Goal: Task Accomplishment & Management: Manage account settings

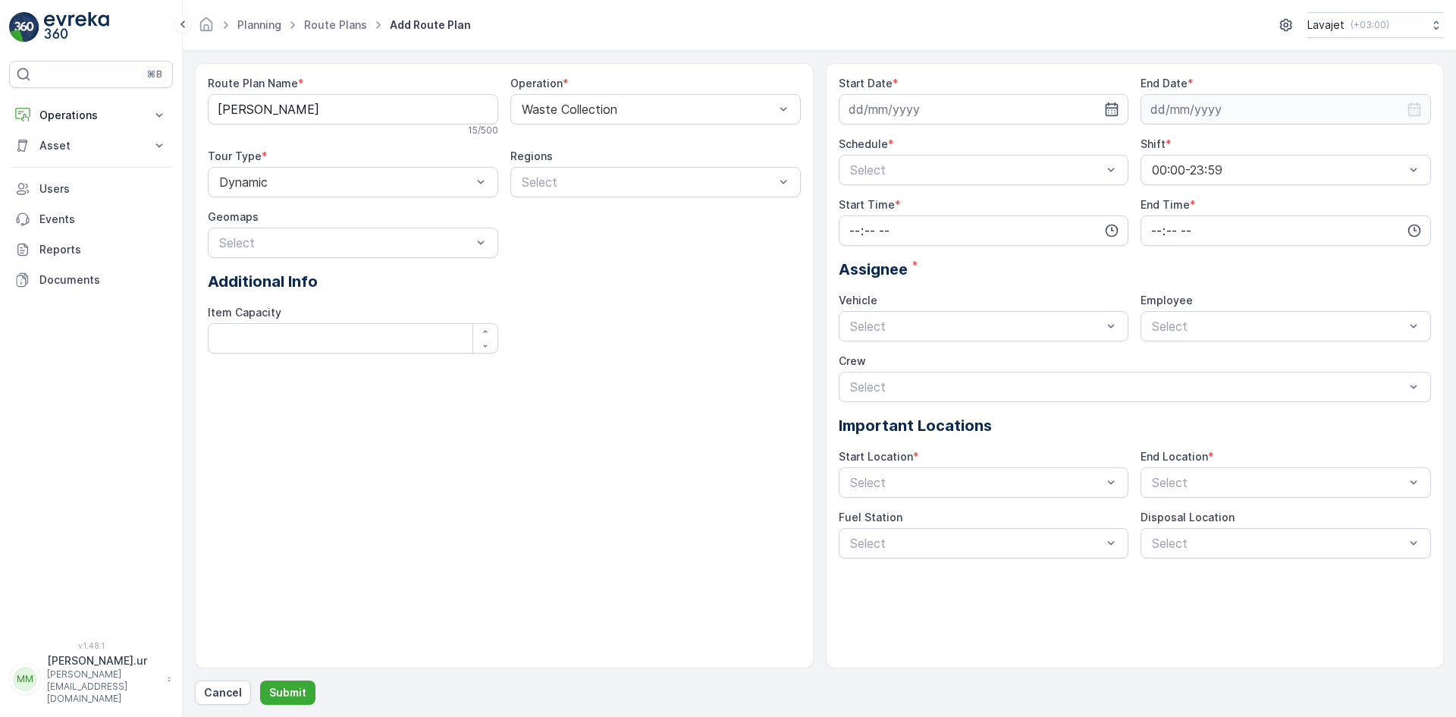
click at [166, 687] on icon at bounding box center [169, 678] width 8 height 15
click at [96, 533] on span "Update Profile" at bounding box center [73, 534] width 75 height 15
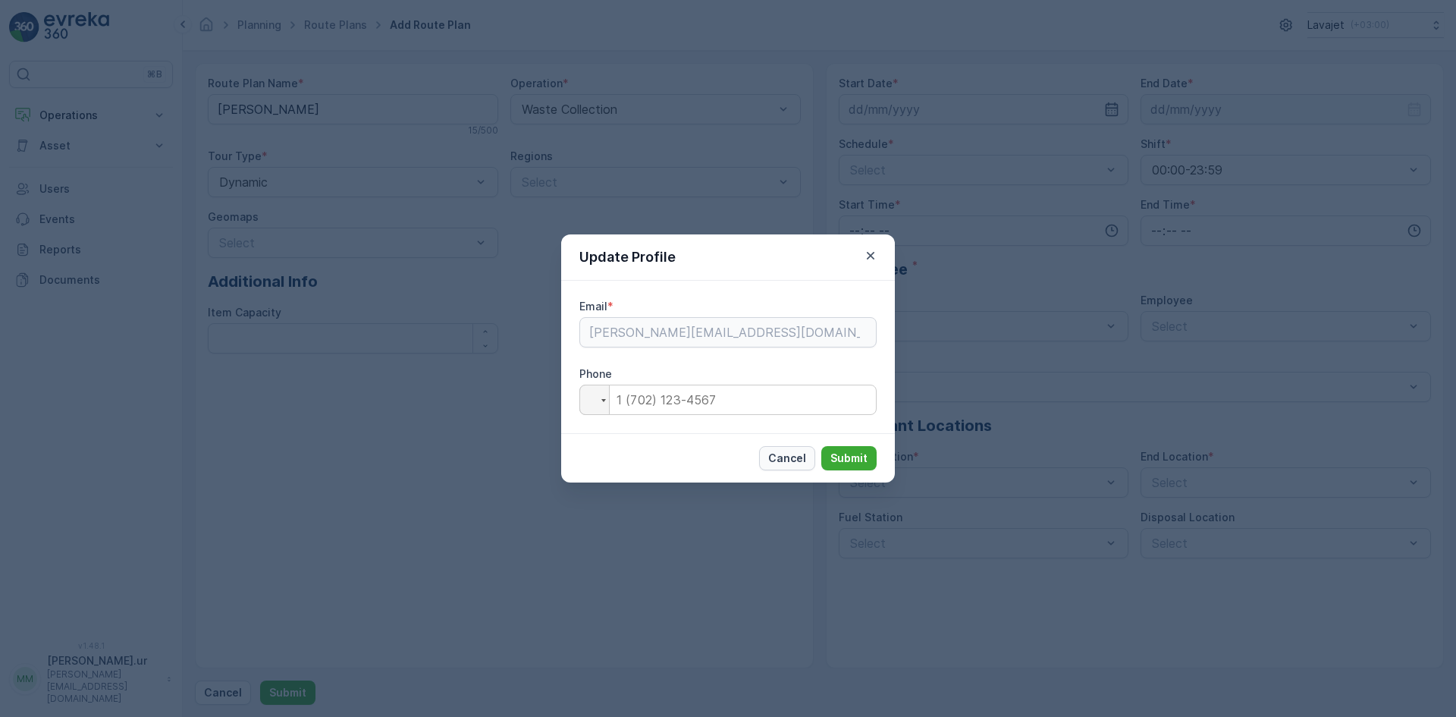
click at [797, 460] on p "Cancel" at bounding box center [787, 458] width 38 height 15
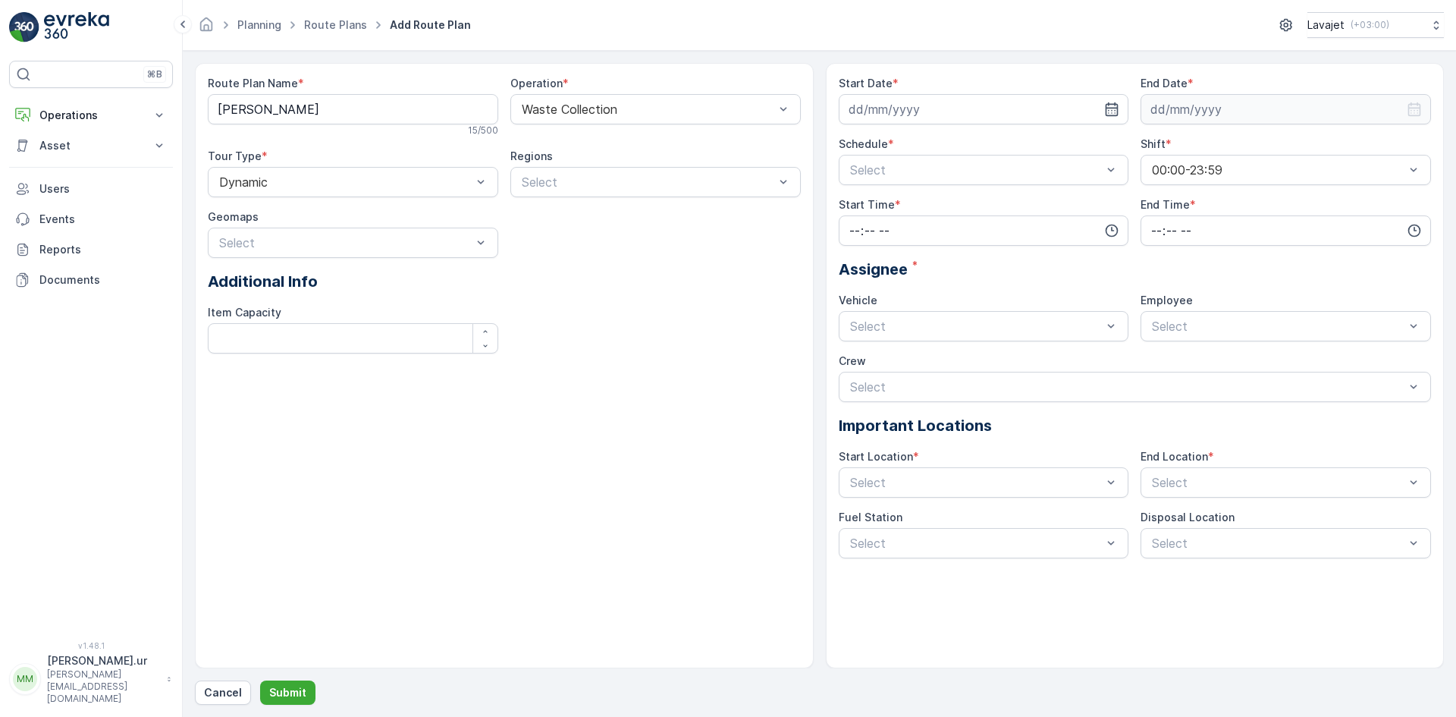
click at [165, 686] on icon at bounding box center [169, 678] width 8 height 15
click at [123, 555] on span "Change Password" at bounding box center [82, 555] width 92 height 15
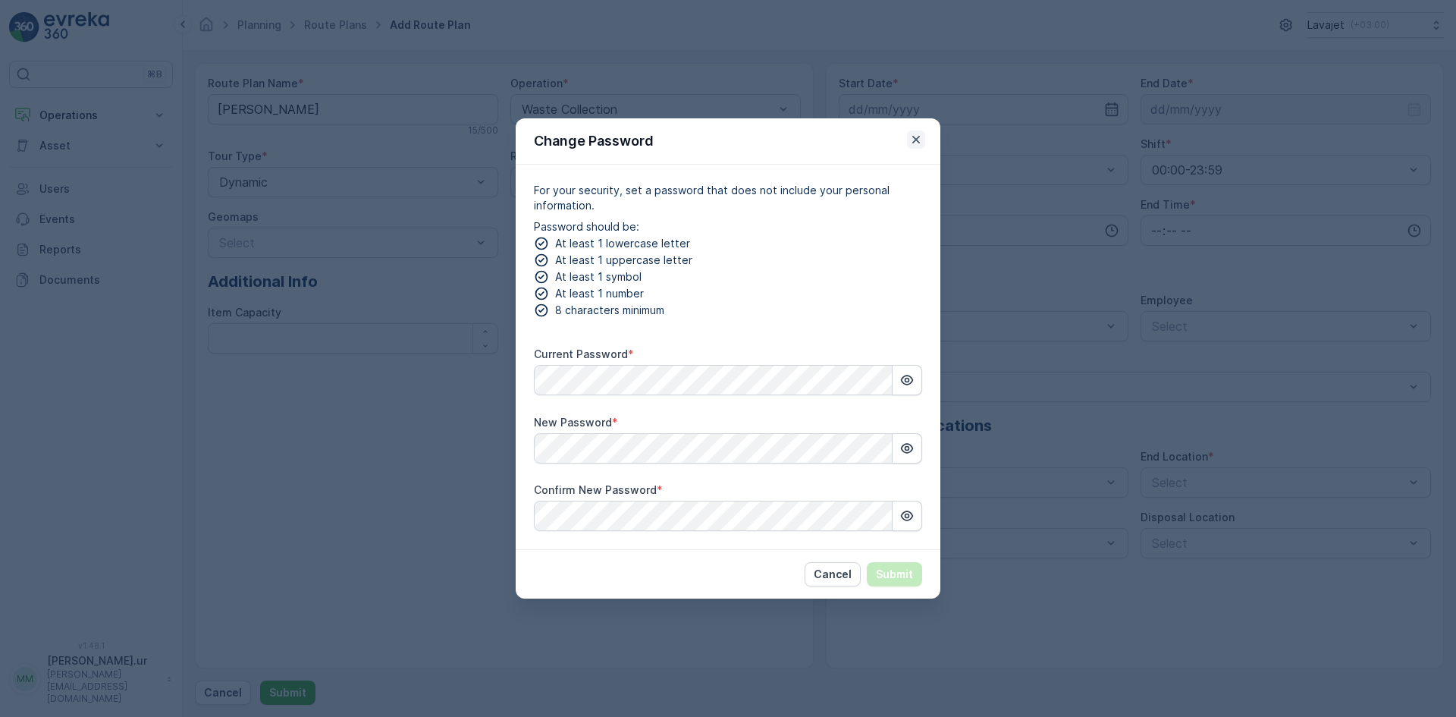
click at [917, 135] on icon "button" at bounding box center [916, 139] width 15 height 15
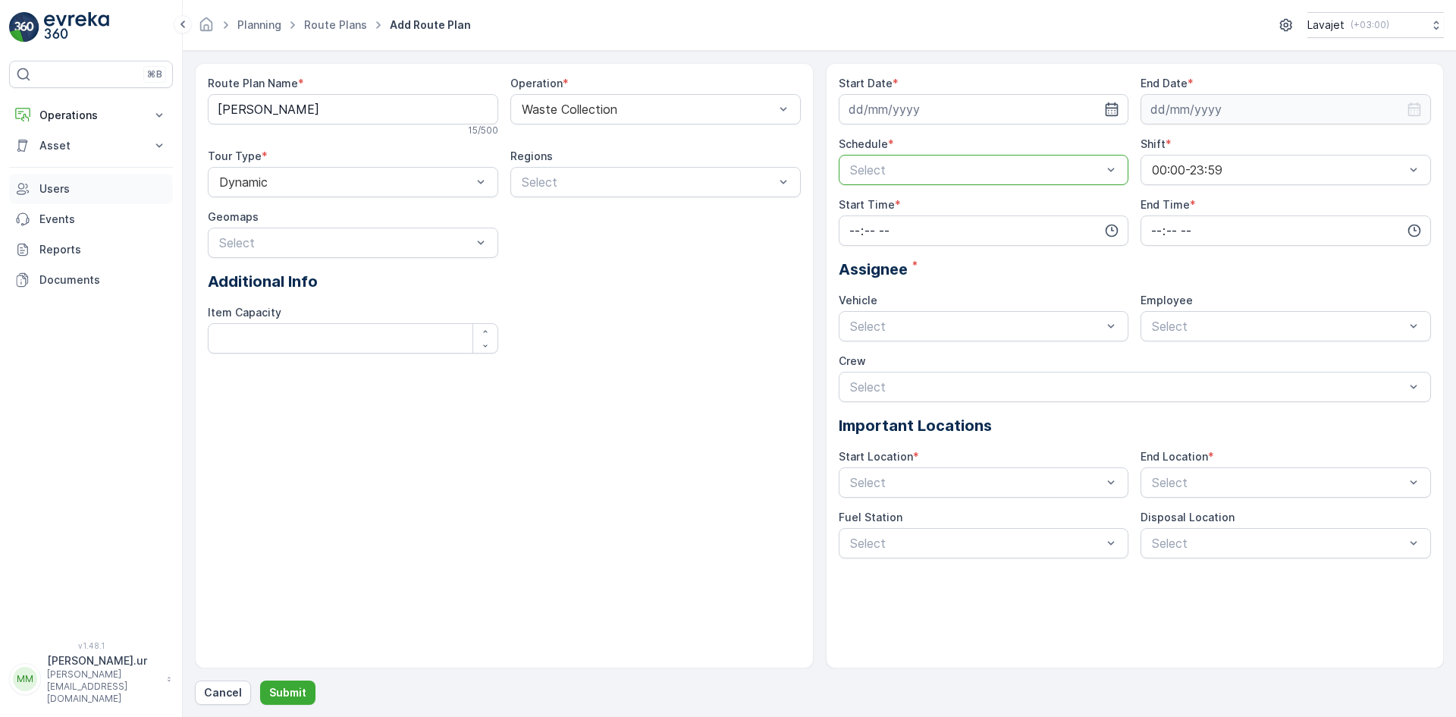
click at [64, 191] on p "Users" at bounding box center [102, 188] width 127 height 15
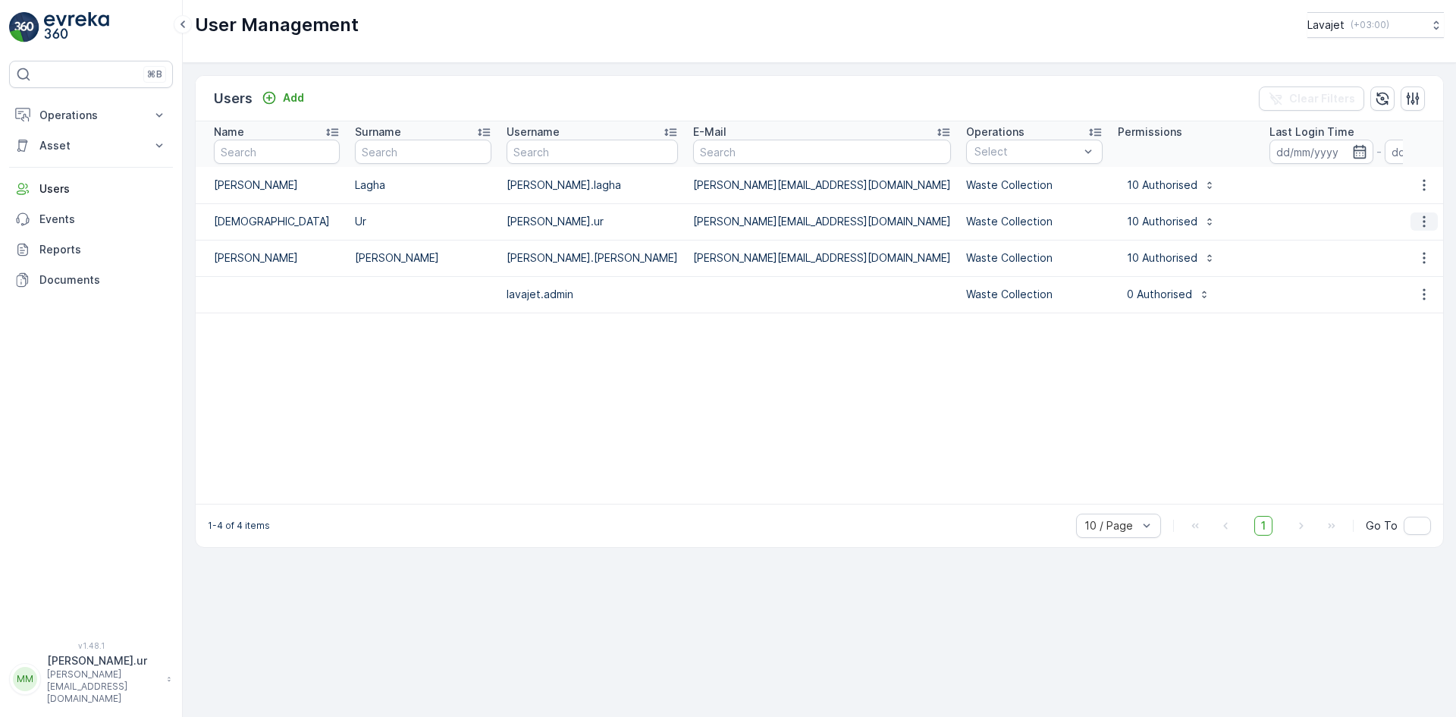
click at [1426, 227] on icon "button" at bounding box center [1424, 221] width 15 height 15
click at [1428, 247] on span "Edit User" at bounding box center [1425, 244] width 46 height 15
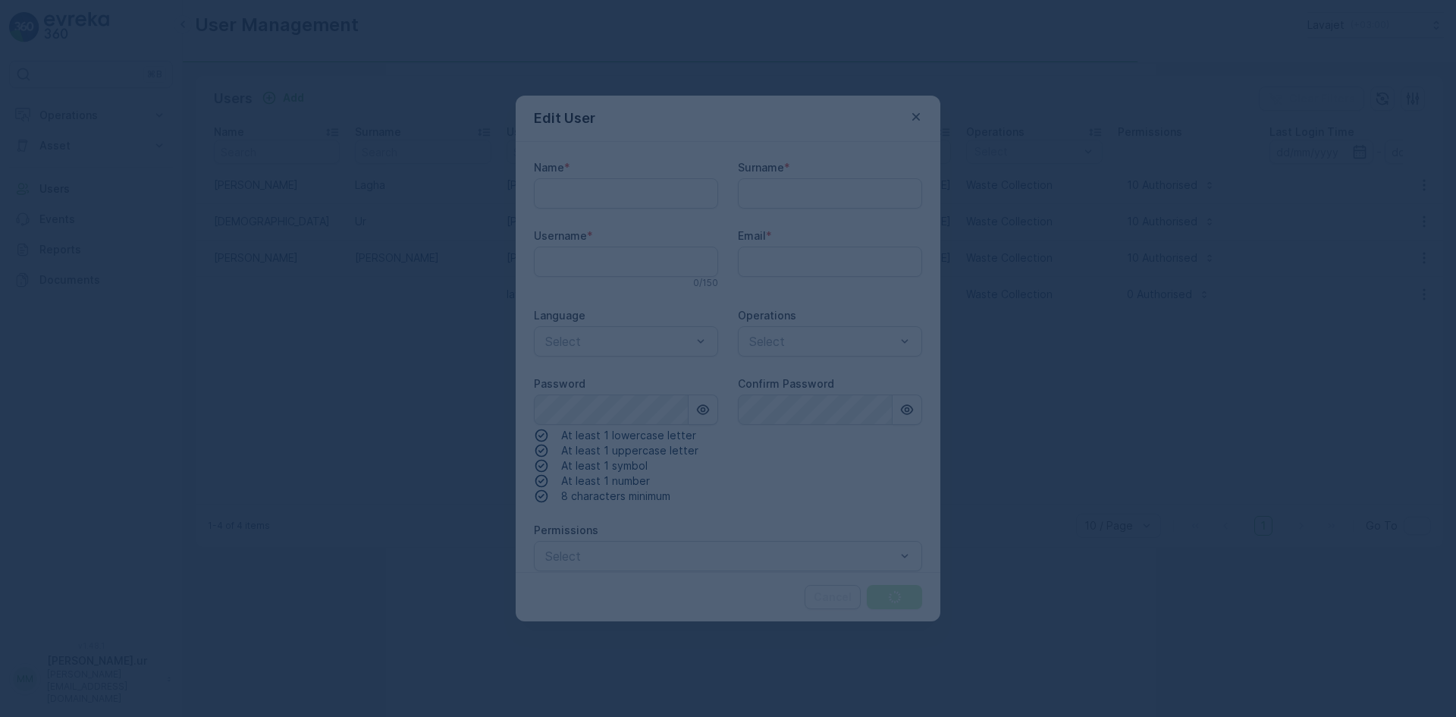
type input "[DEMOGRAPHIC_DATA]"
type input "Ur"
type input "[PERSON_NAME].ur"
type input "[PERSON_NAME][EMAIL_ADDRESS][DOMAIN_NAME]"
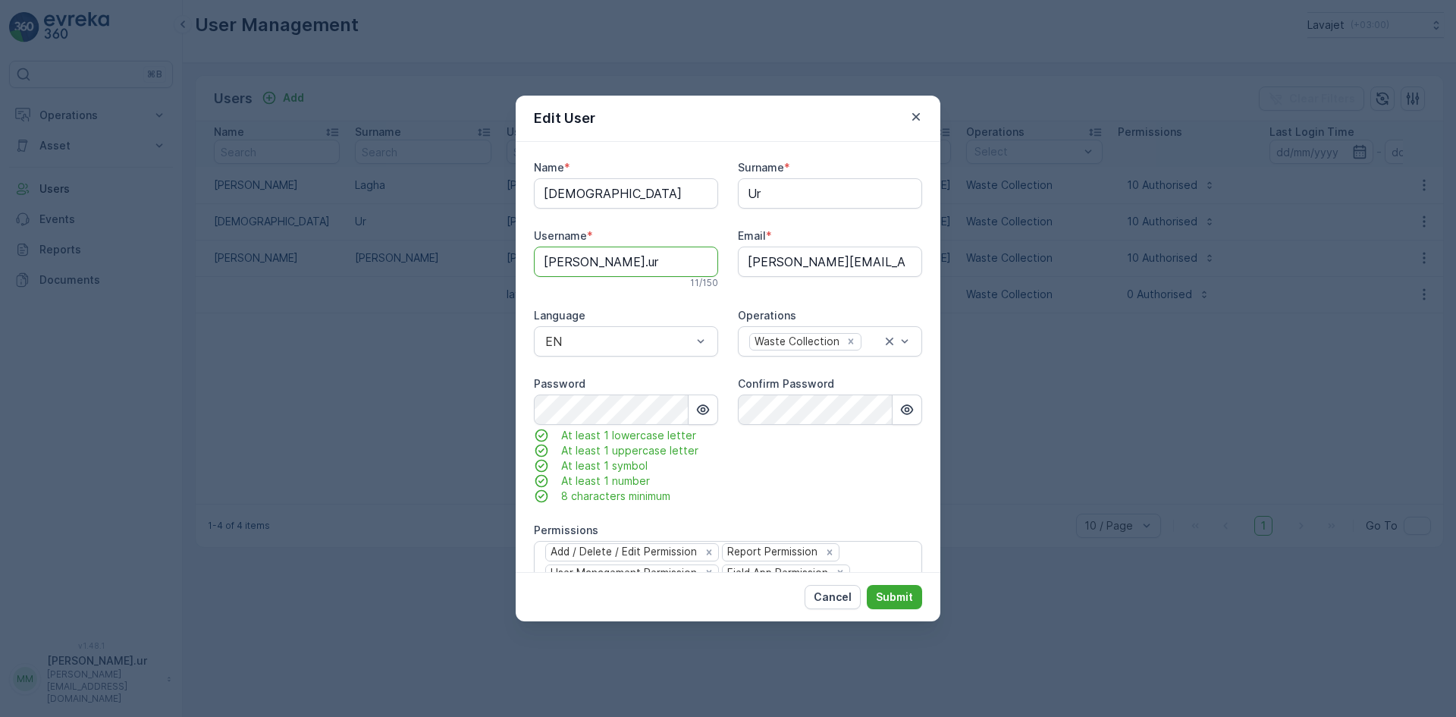
click at [641, 262] on input "[PERSON_NAME].ur" at bounding box center [626, 262] width 184 height 30
click at [844, 221] on div "Name * [PERSON_NAME] Surname * Ur Username * [PERSON_NAME].ur 11 / 150 Email * …" at bounding box center [728, 448] width 388 height 577
click at [645, 263] on input "[PERSON_NAME].ur" at bounding box center [626, 262] width 184 height 30
type input "[PERSON_NAME].[PERSON_NAME]"
click at [894, 599] on p "Submit" at bounding box center [894, 596] width 37 height 15
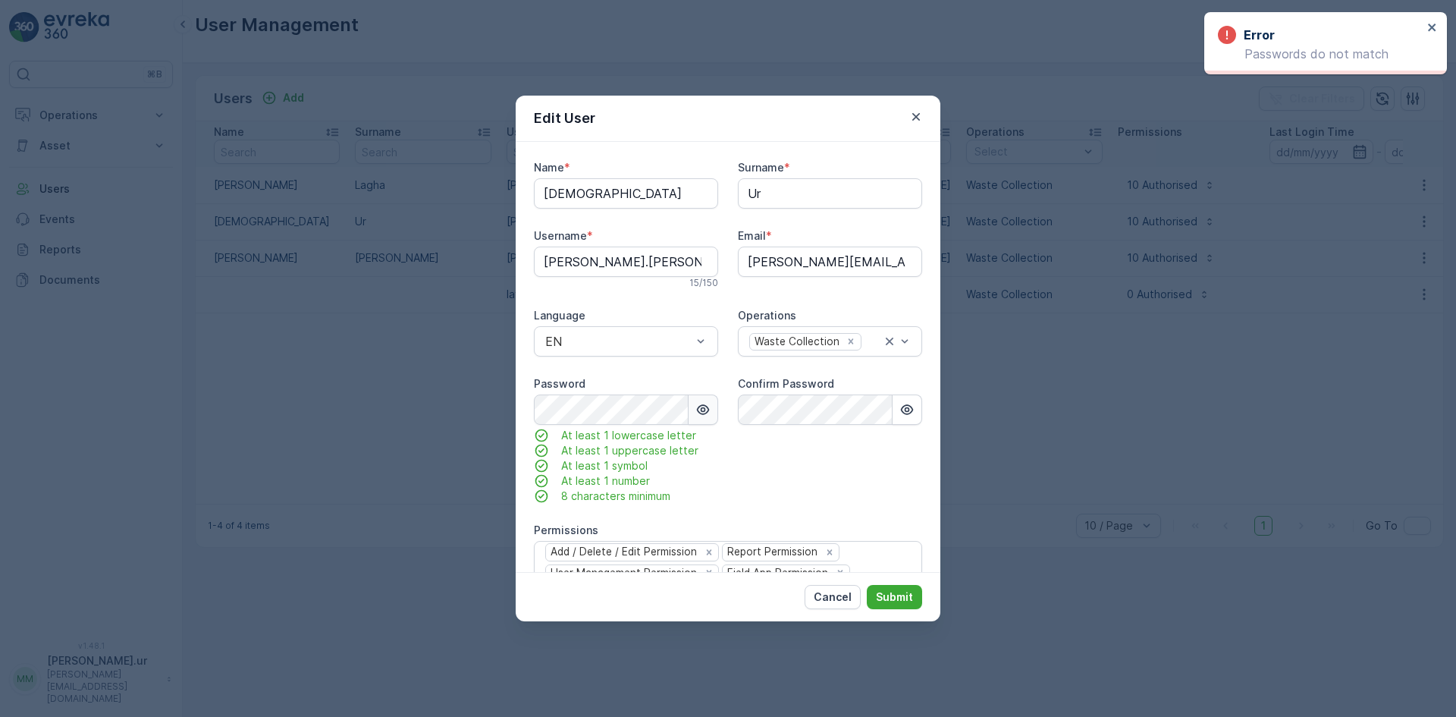
click at [697, 408] on icon "button" at bounding box center [703, 409] width 13 height 10
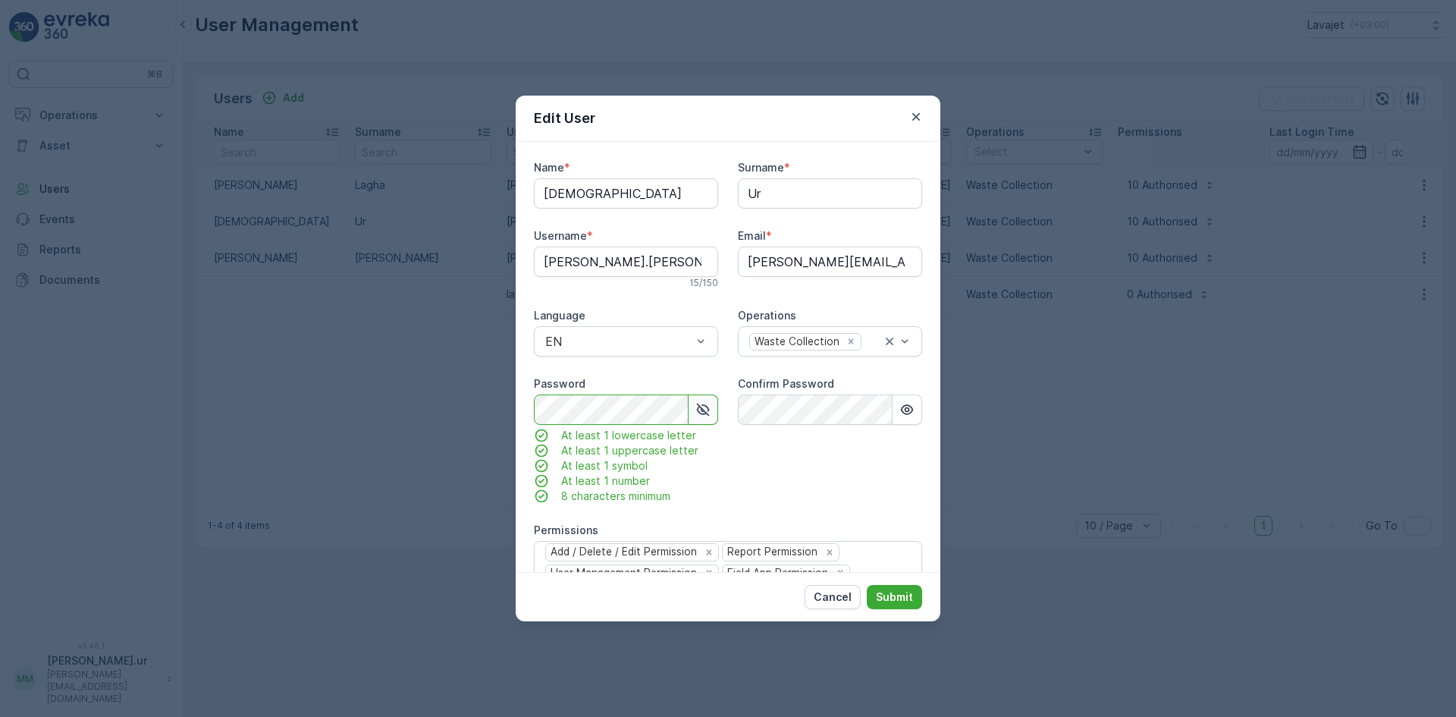
click at [432, 400] on div "Edit User Name * [PERSON_NAME] Surname * Ur Username * [PERSON_NAME].[PERSON_NA…" at bounding box center [728, 358] width 1456 height 717
click at [889, 595] on p "Submit" at bounding box center [894, 596] width 37 height 15
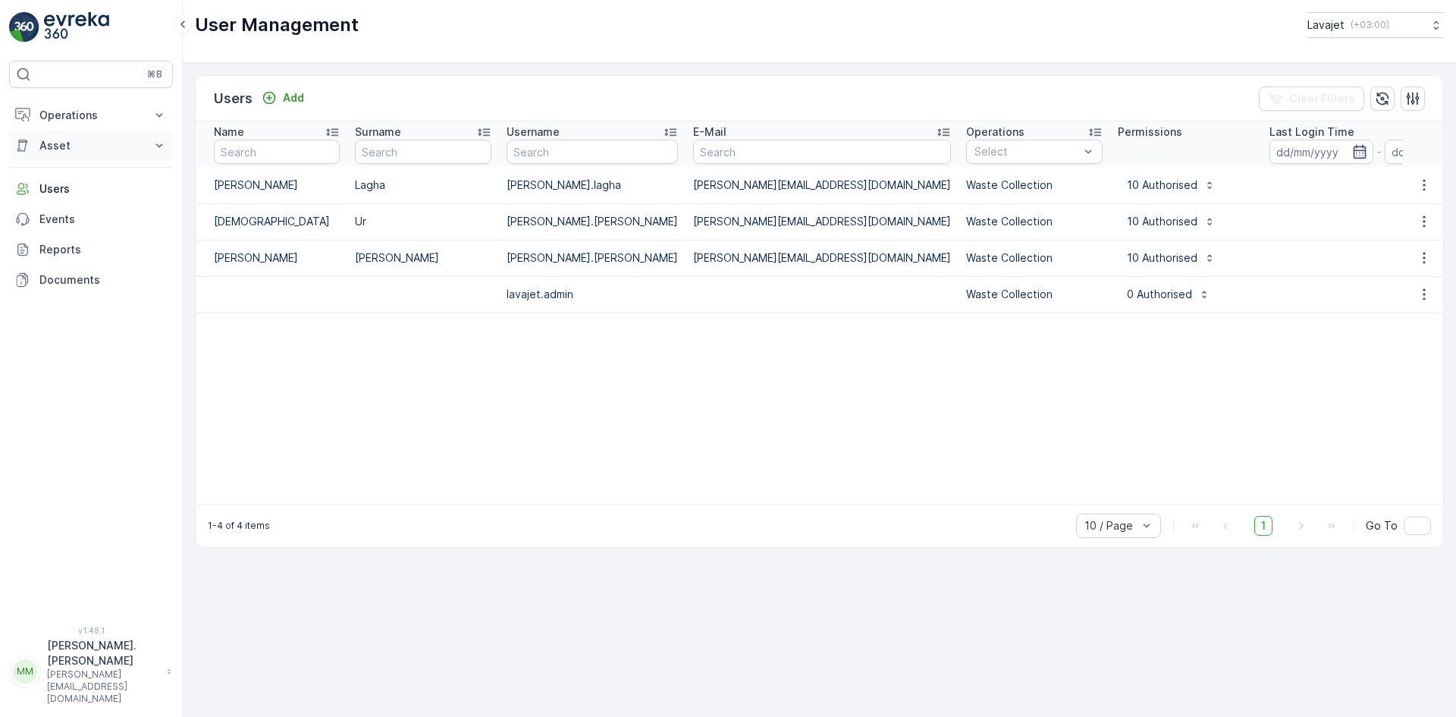
click at [70, 140] on p "Asset" at bounding box center [90, 145] width 103 height 15
click at [80, 119] on p "Operations" at bounding box center [90, 115] width 103 height 15
click at [74, 163] on p "Planning" at bounding box center [60, 162] width 42 height 15
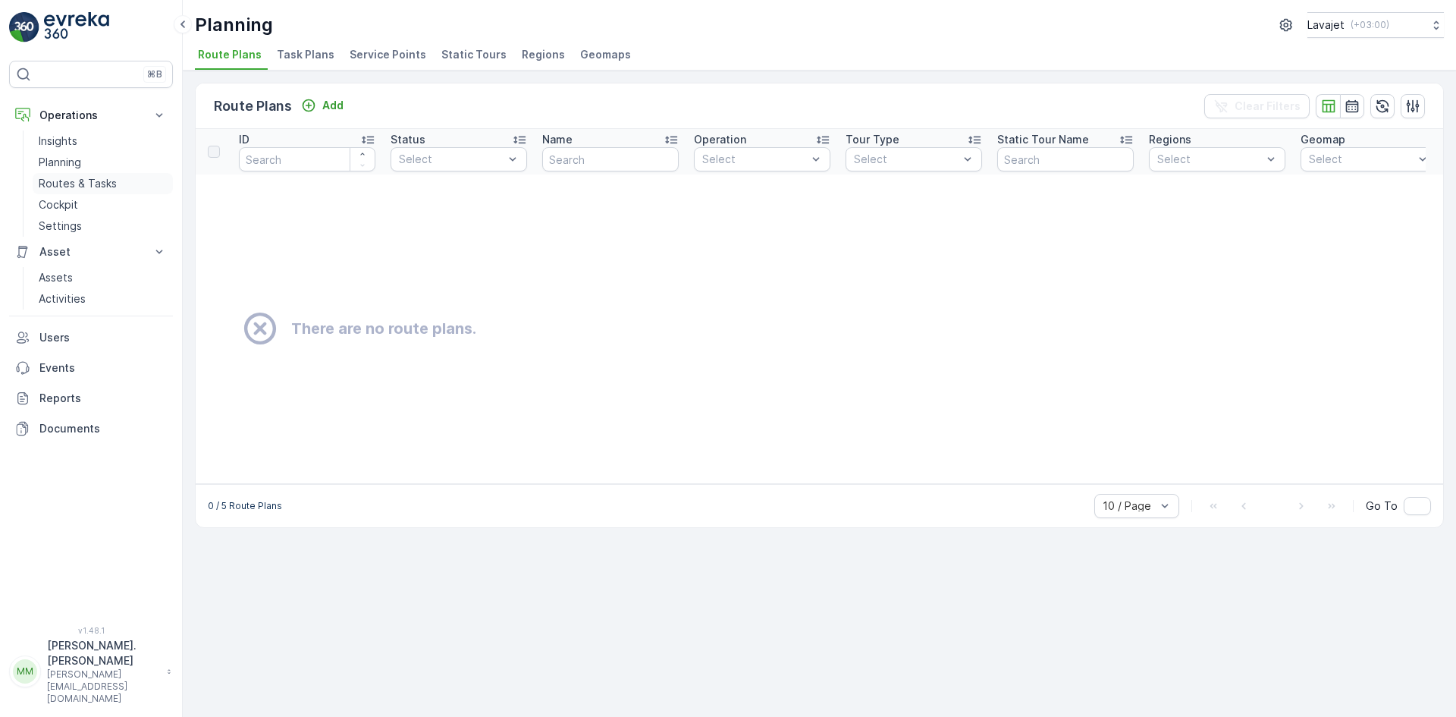
click at [86, 178] on p "Routes & Tasks" at bounding box center [78, 183] width 78 height 15
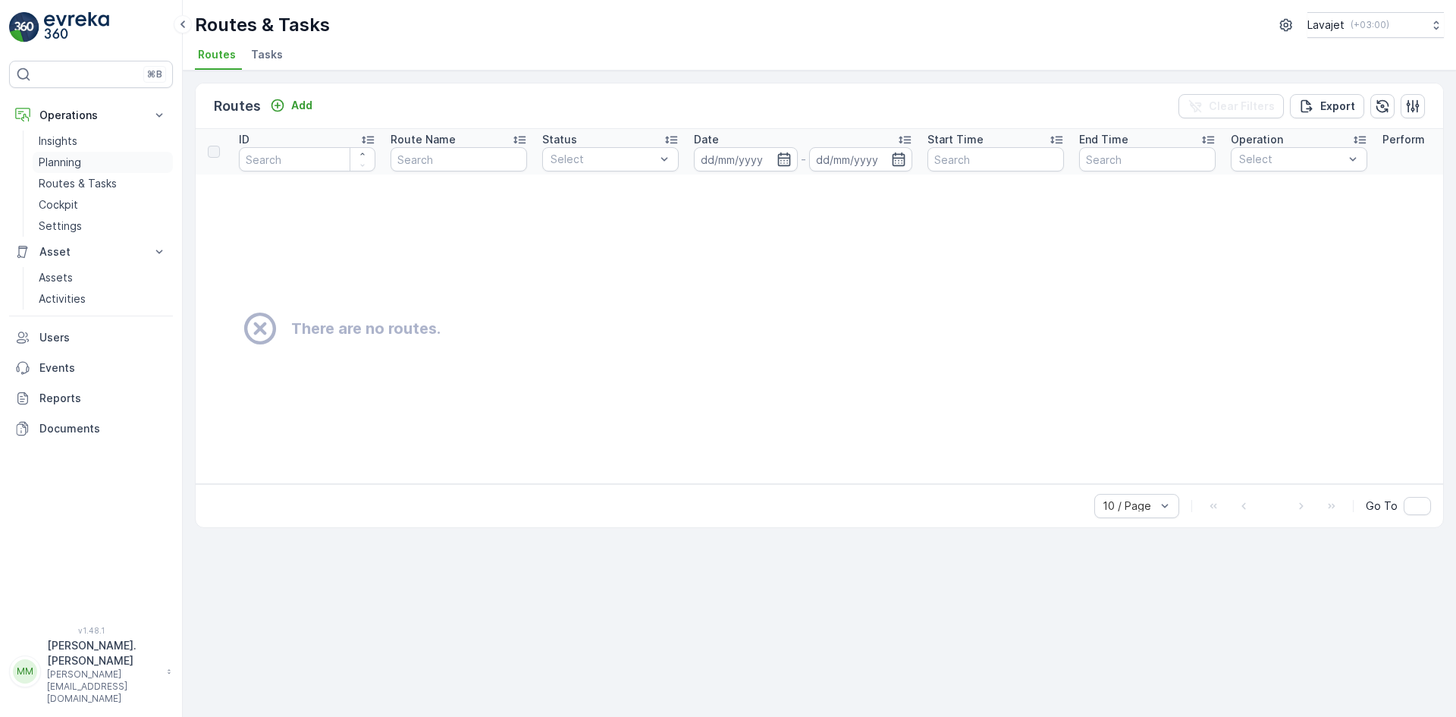
click at [62, 163] on p "Planning" at bounding box center [60, 162] width 42 height 15
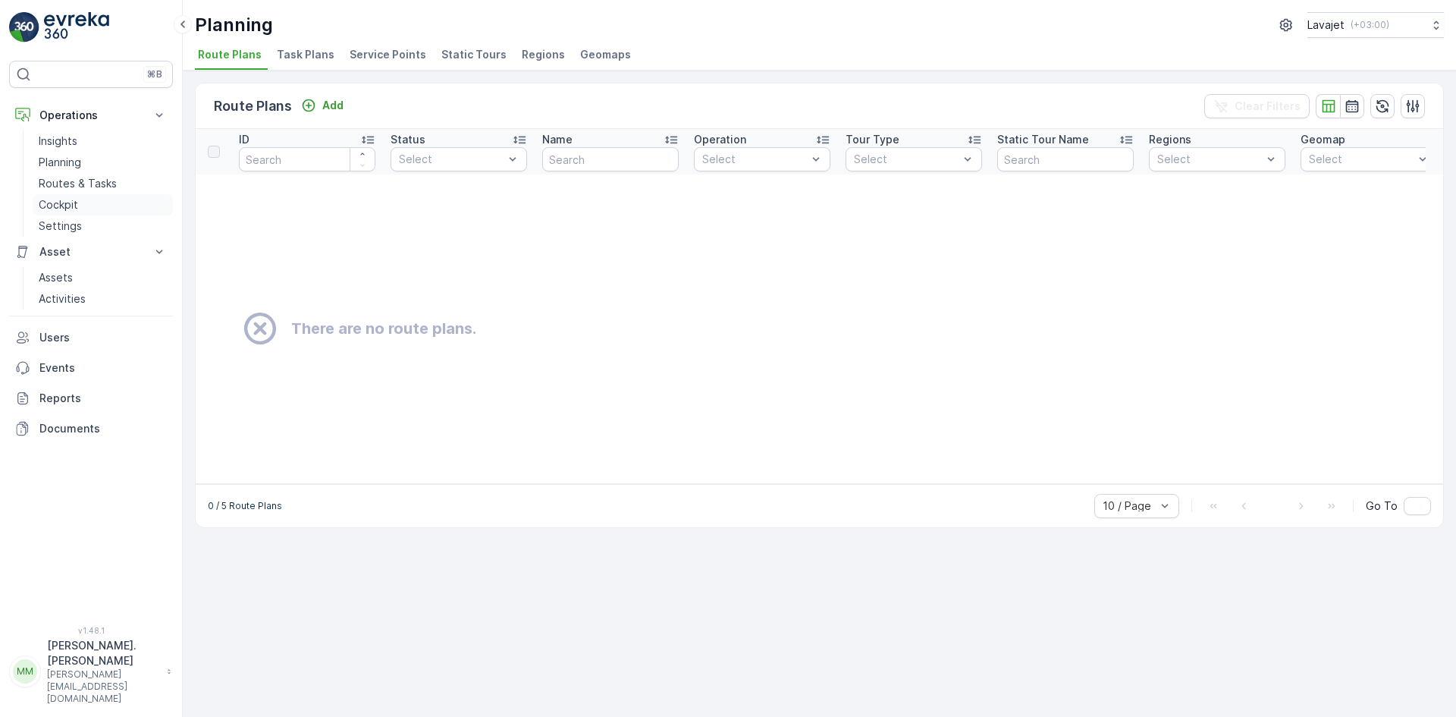
click at [66, 204] on p "Cockpit" at bounding box center [58, 204] width 39 height 15
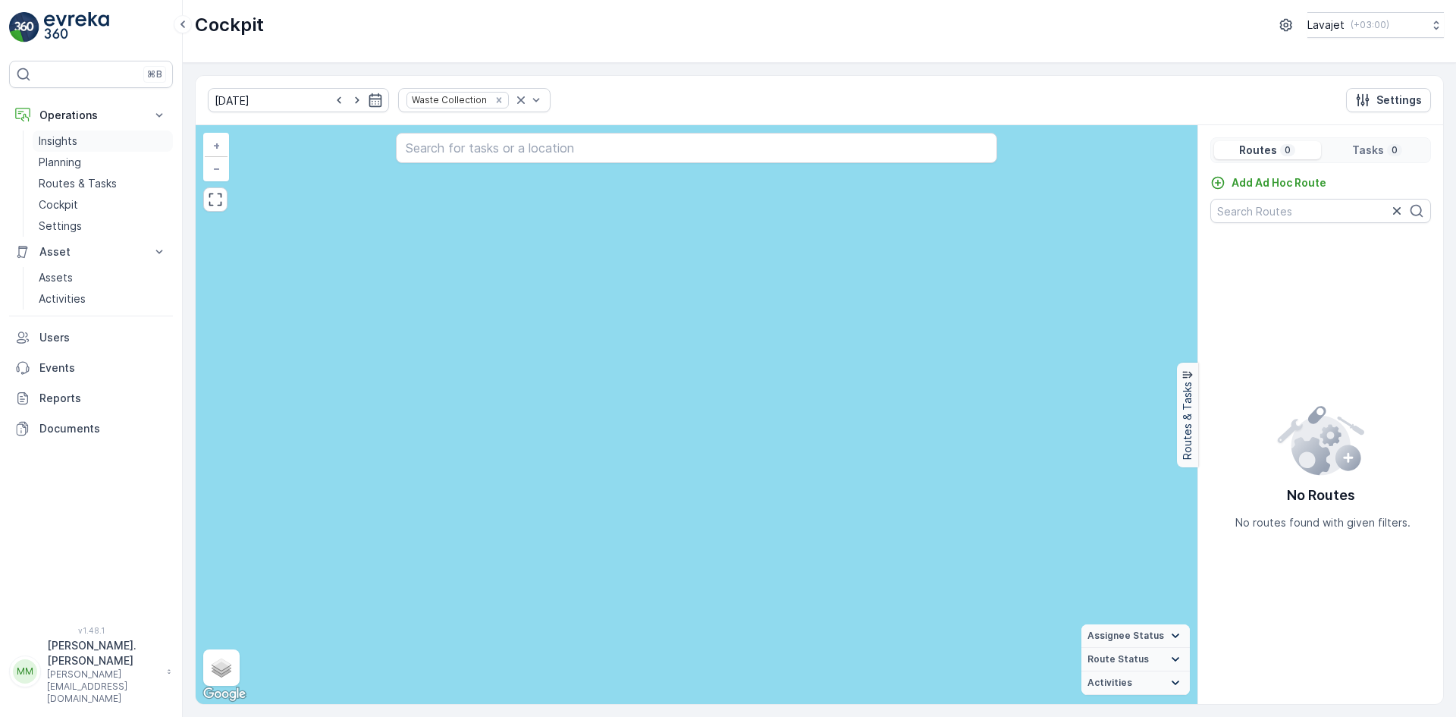
click at [70, 141] on p "Insights" at bounding box center [58, 141] width 39 height 15
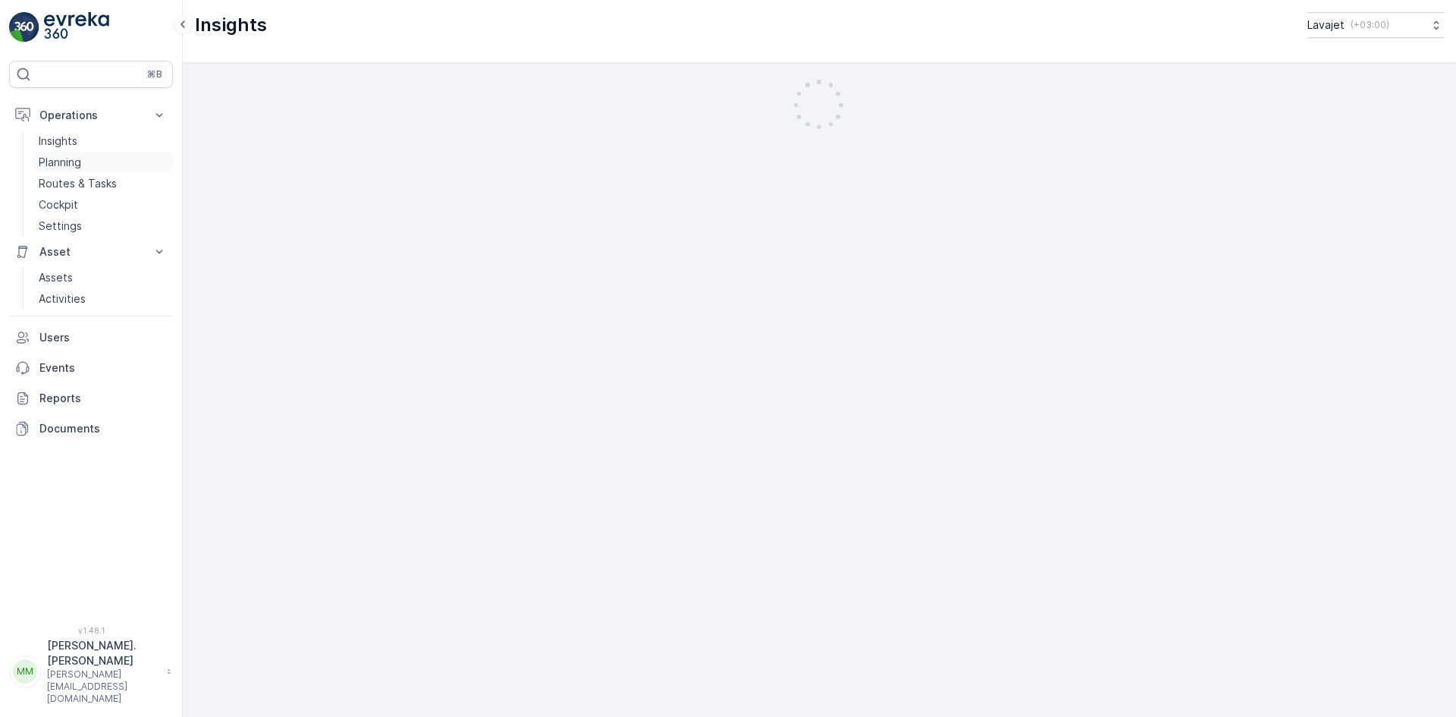
click at [68, 158] on p "Planning" at bounding box center [60, 162] width 42 height 15
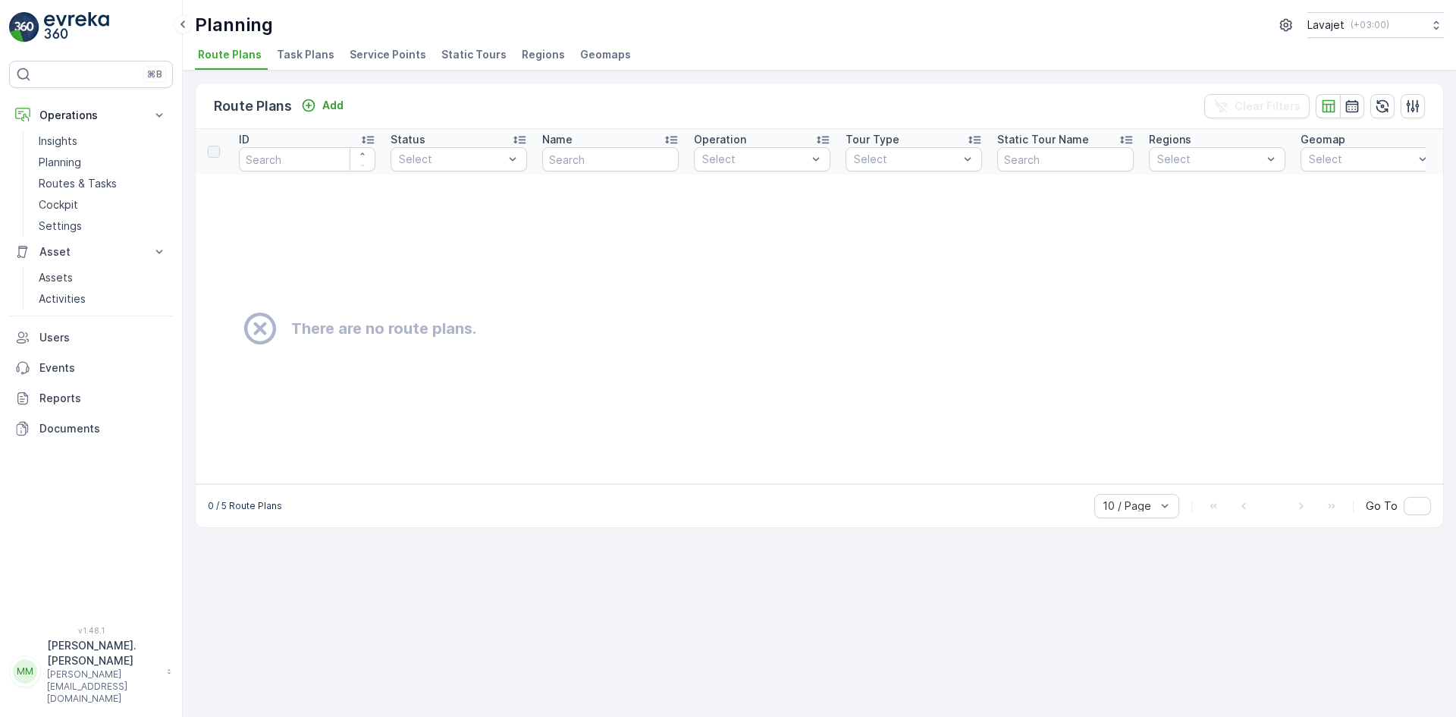
click at [301, 51] on span "Task Plans" at bounding box center [306, 54] width 58 height 15
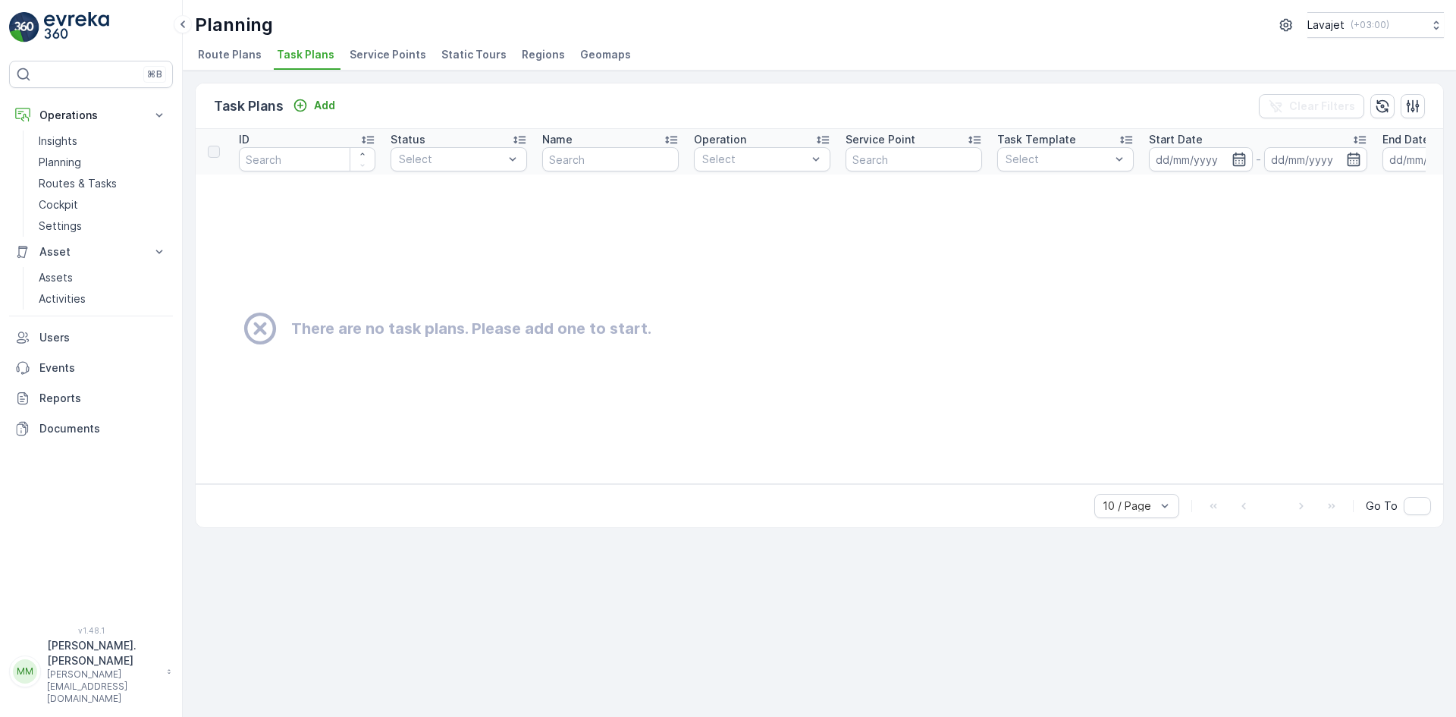
click at [373, 51] on span "Service Points" at bounding box center [388, 54] width 77 height 15
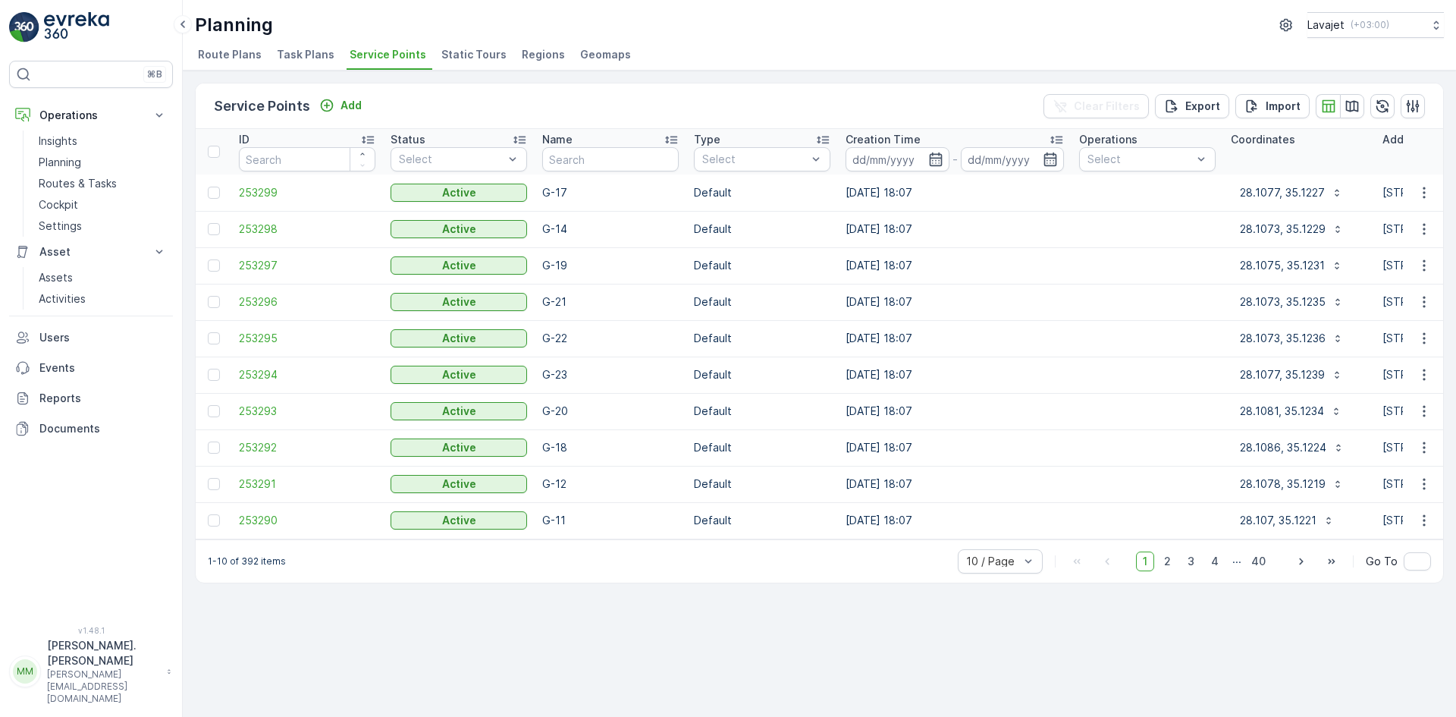
click at [455, 52] on span "Static Tours" at bounding box center [473, 54] width 65 height 15
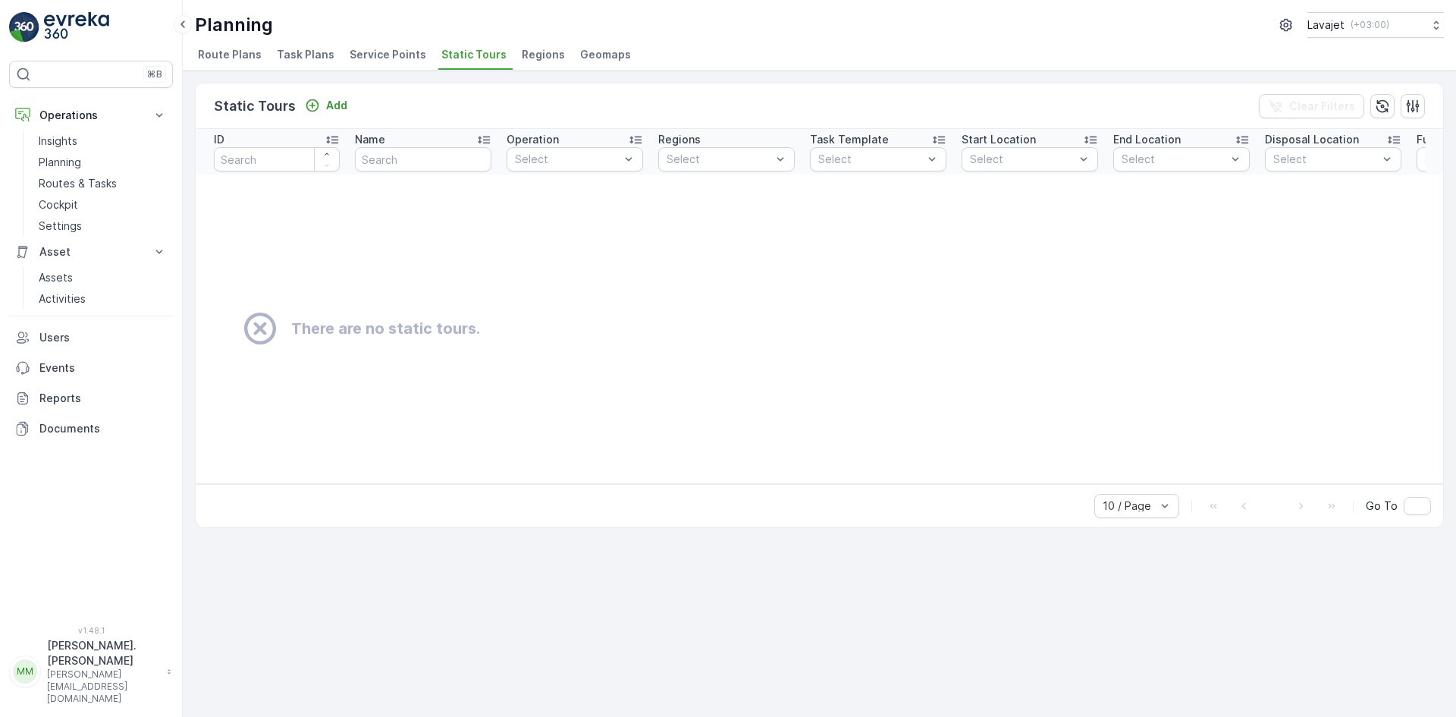
click at [533, 50] on span "Regions" at bounding box center [543, 54] width 43 height 15
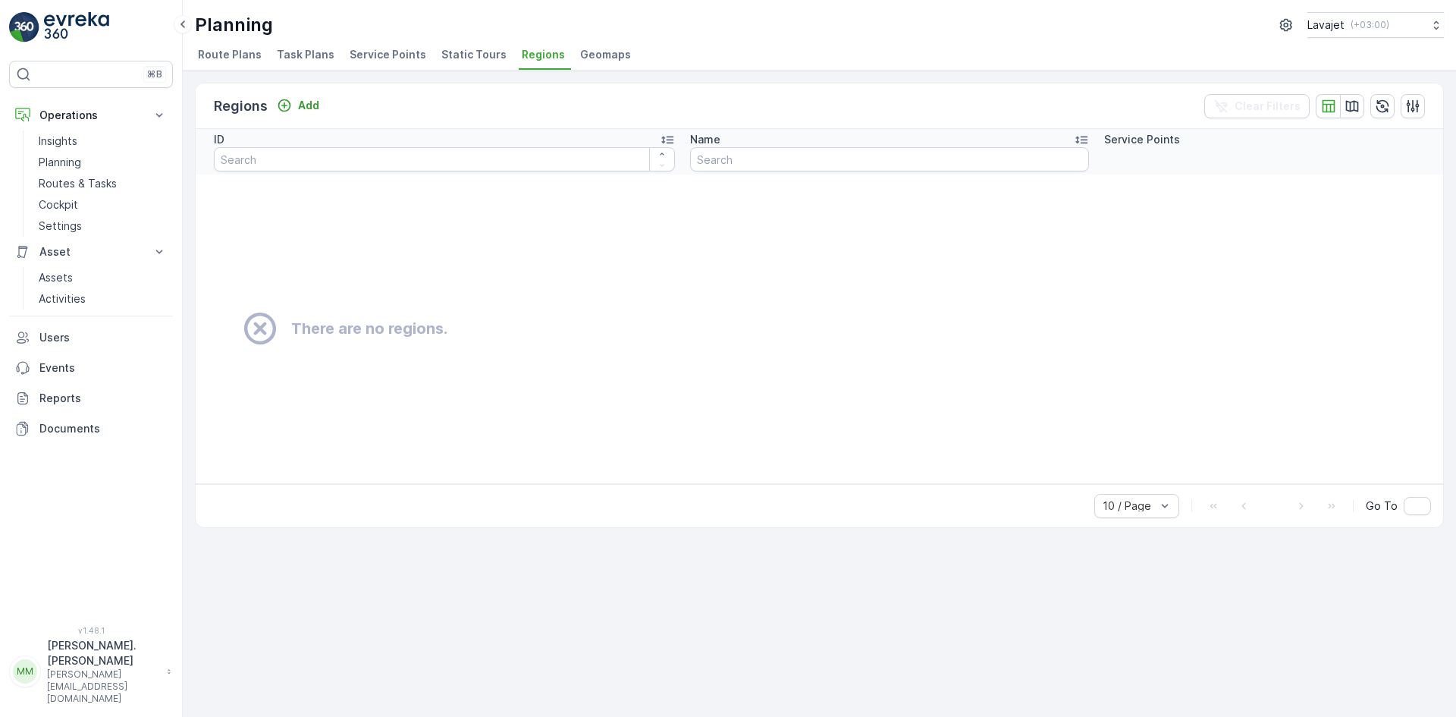
click at [580, 49] on span "Geomaps" at bounding box center [605, 54] width 51 height 15
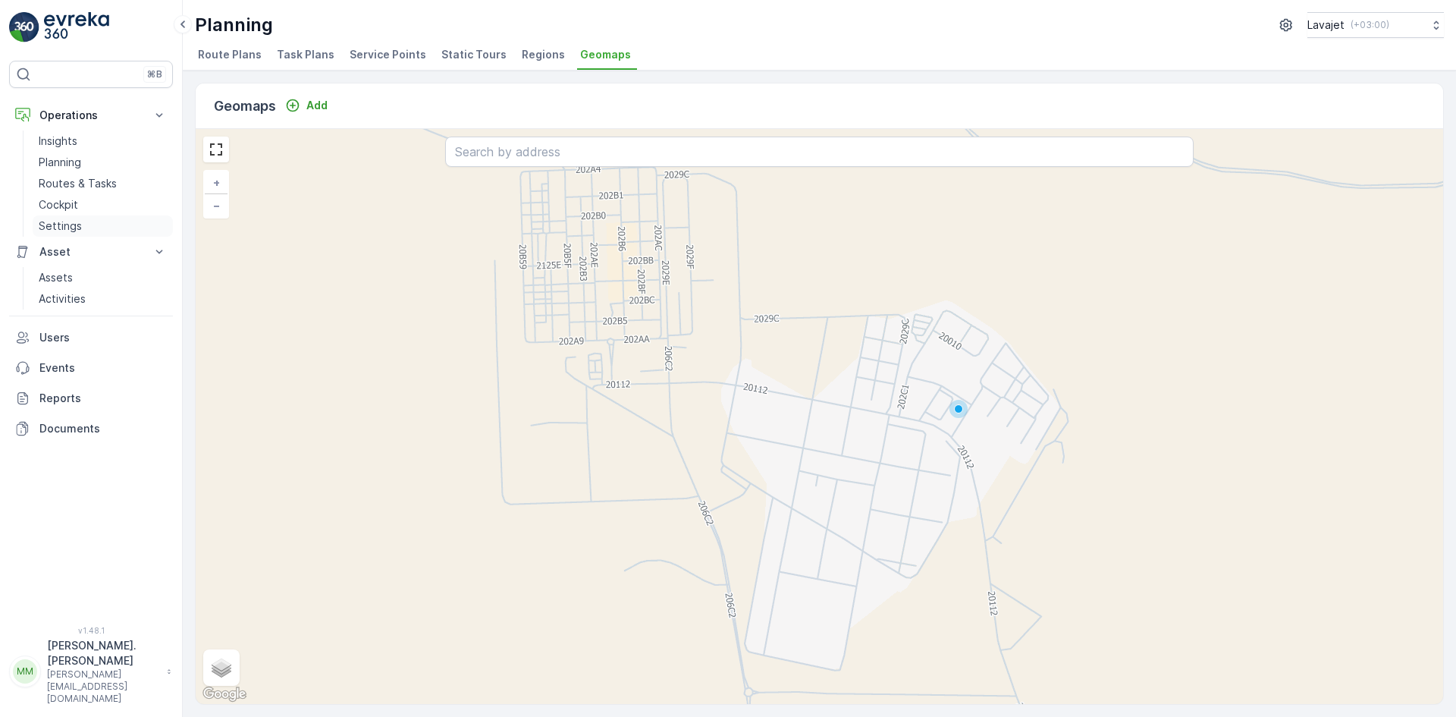
click at [67, 227] on p "Settings" at bounding box center [60, 225] width 43 height 15
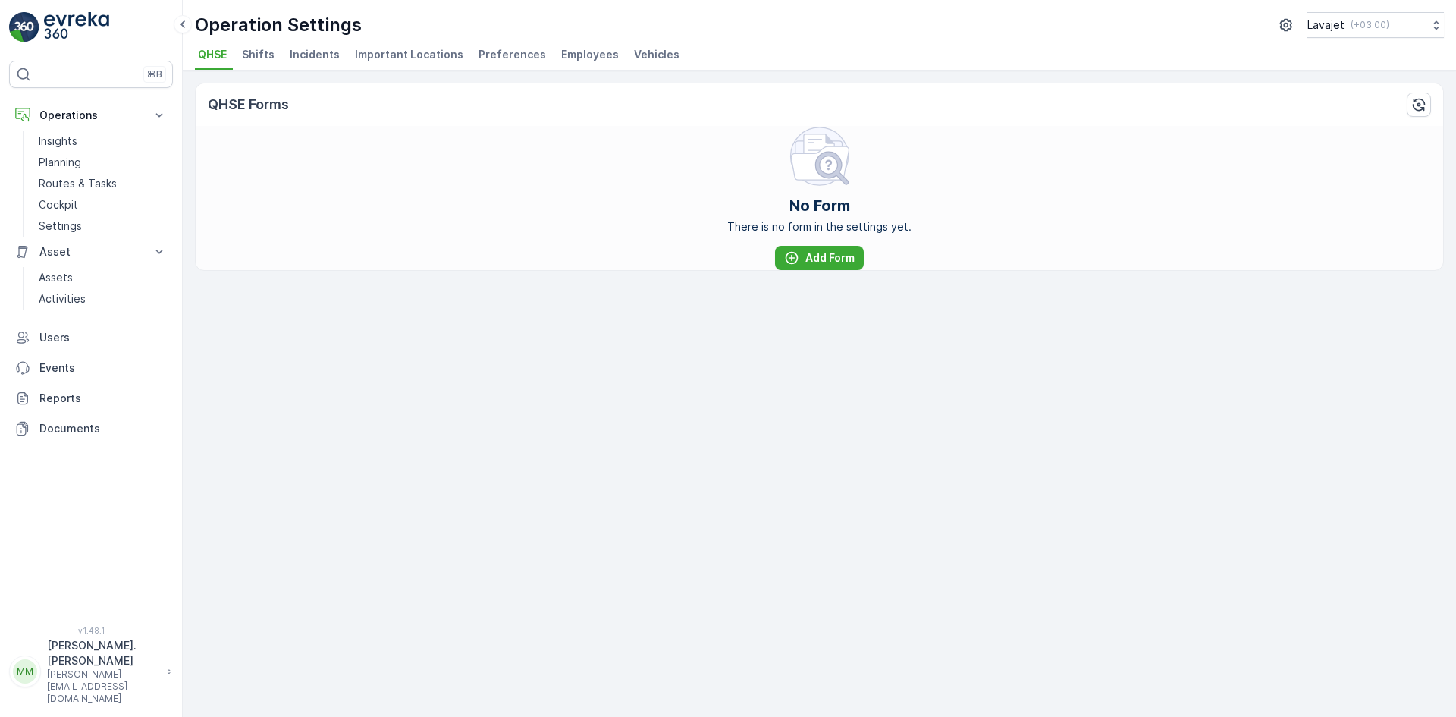
click at [586, 50] on span "Employees" at bounding box center [590, 54] width 58 height 15
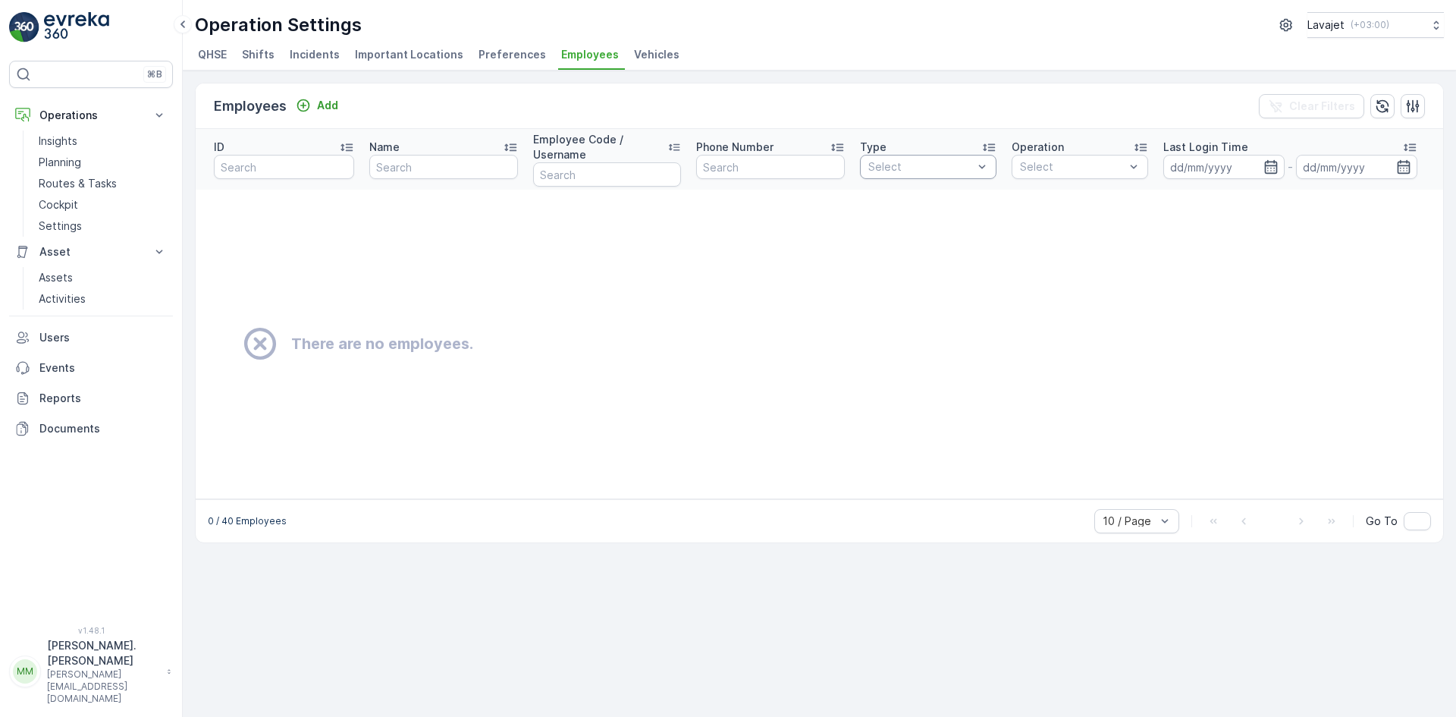
click at [959, 168] on div at bounding box center [921, 167] width 108 height 12
click at [1033, 378] on td "There are no employees." at bounding box center [820, 344] width 1248 height 309
click at [650, 52] on span "Vehicles" at bounding box center [657, 54] width 46 height 15
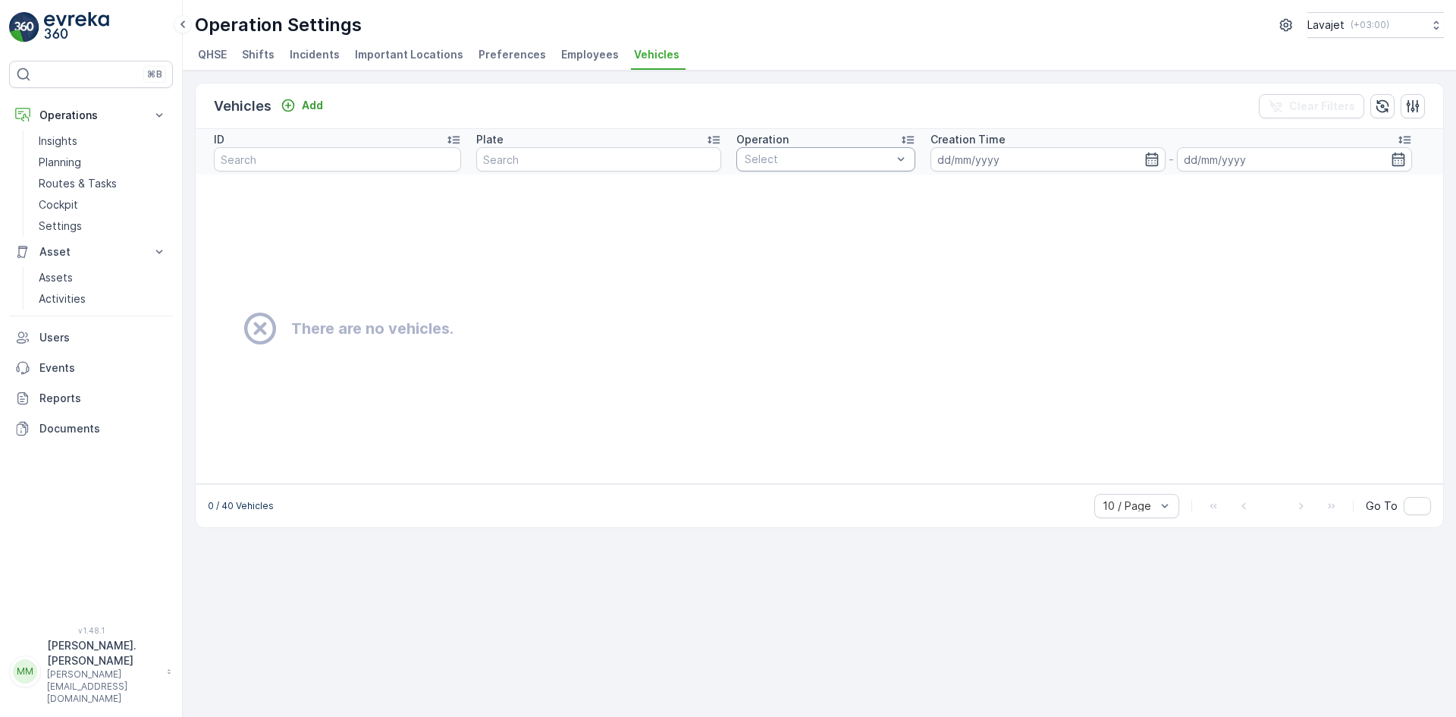
click at [848, 162] on div at bounding box center [818, 159] width 150 height 12
click at [938, 301] on td "There are no vehicles." at bounding box center [820, 328] width 1248 height 309
click at [567, 49] on span "Employees" at bounding box center [590, 54] width 58 height 15
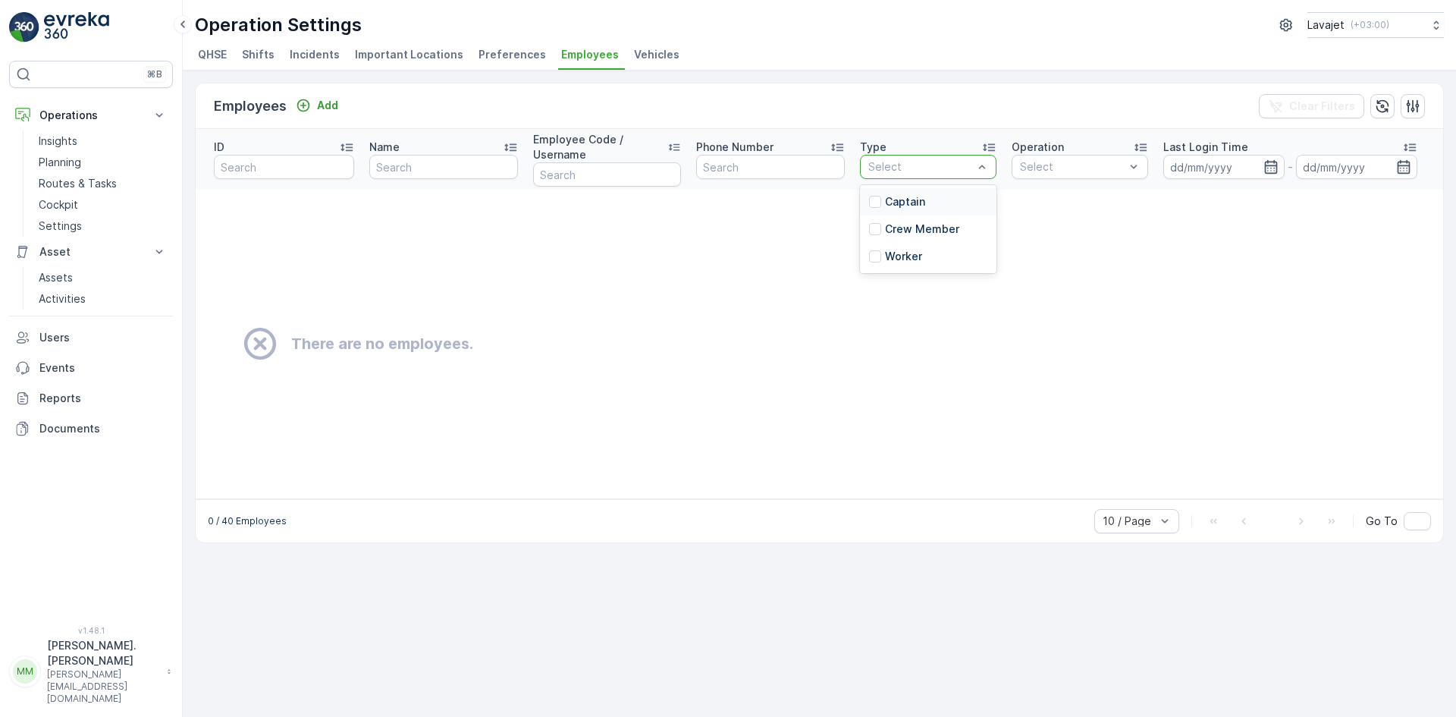
click at [931, 167] on div at bounding box center [921, 167] width 108 height 12
click at [929, 159] on div "Select" at bounding box center [928, 167] width 137 height 24
click at [247, 52] on span "Shifts" at bounding box center [258, 54] width 33 height 15
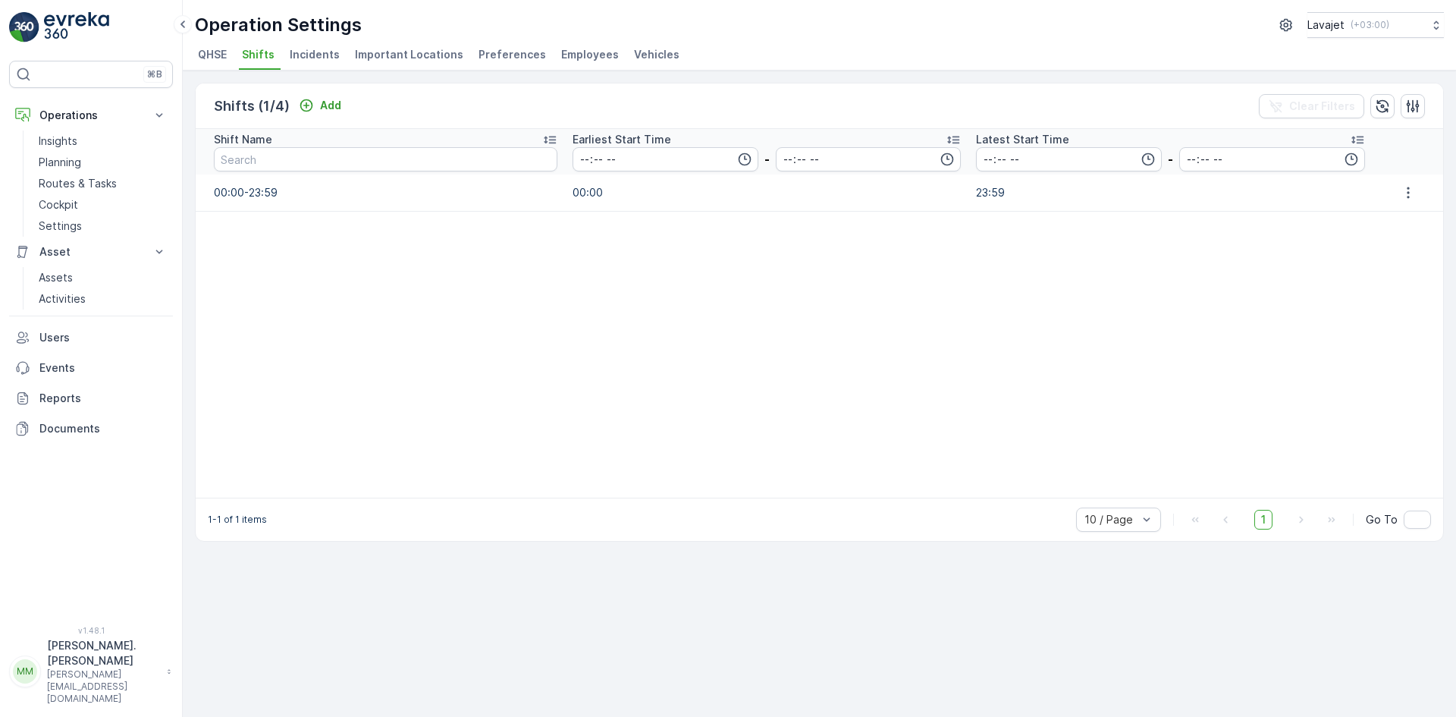
click at [320, 59] on span "Incidents" at bounding box center [315, 54] width 50 height 15
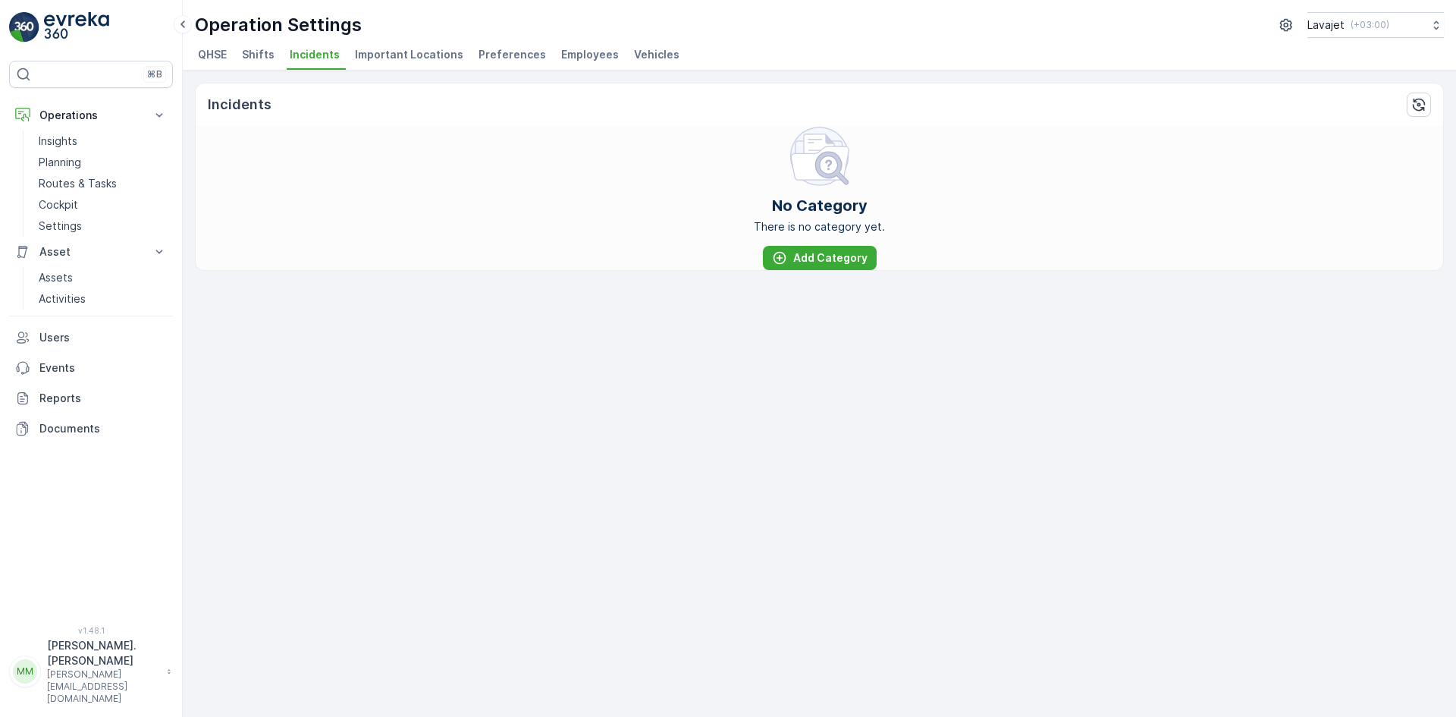
click at [413, 56] on span "Important Locations" at bounding box center [409, 54] width 108 height 15
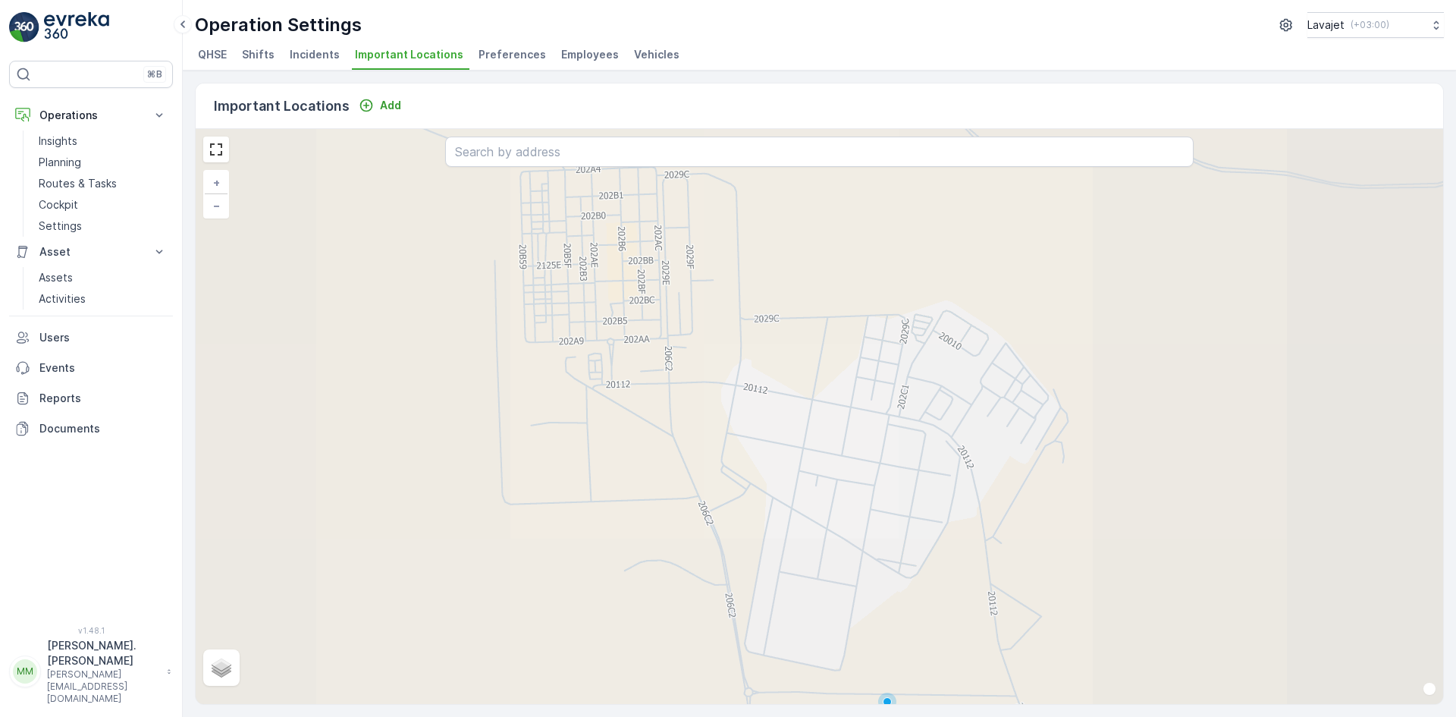
click at [507, 50] on span "Preferences" at bounding box center [513, 54] width 68 height 15
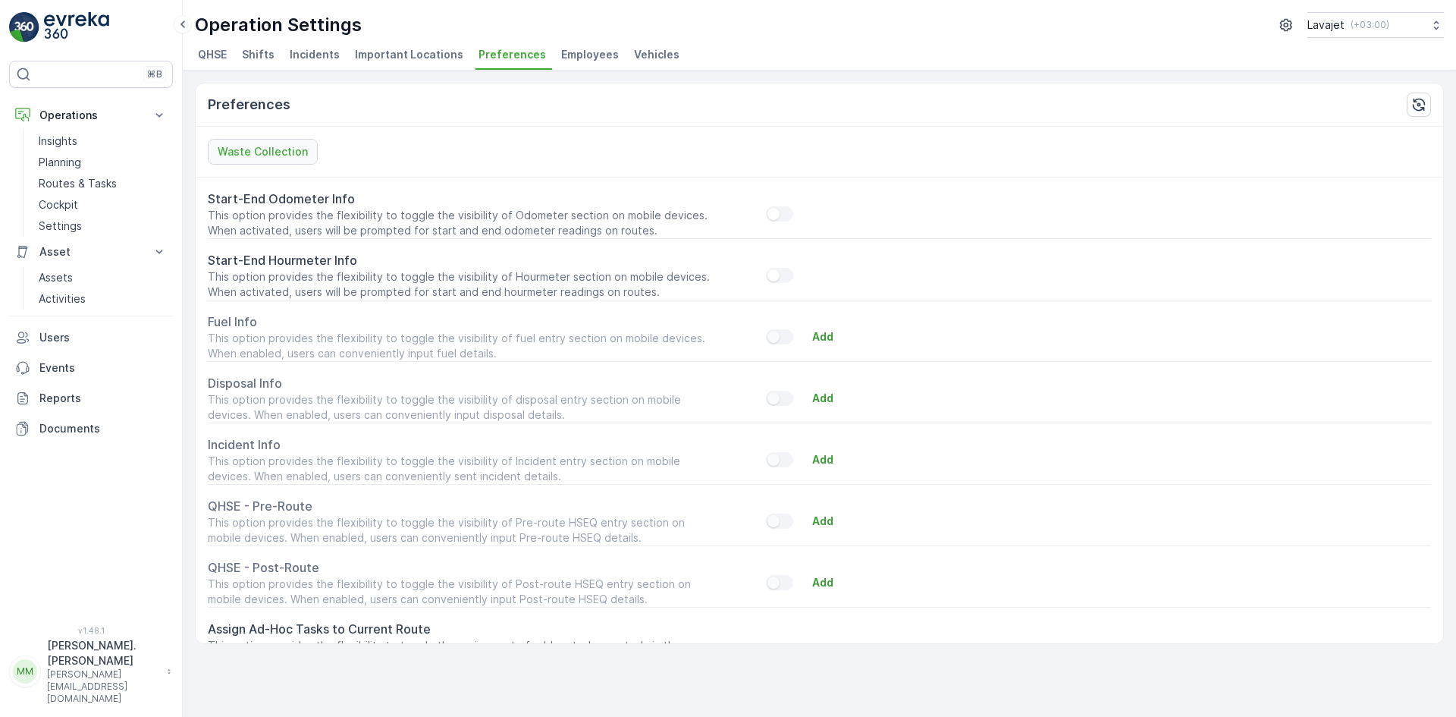
click at [570, 54] on span "Employees" at bounding box center [590, 54] width 58 height 15
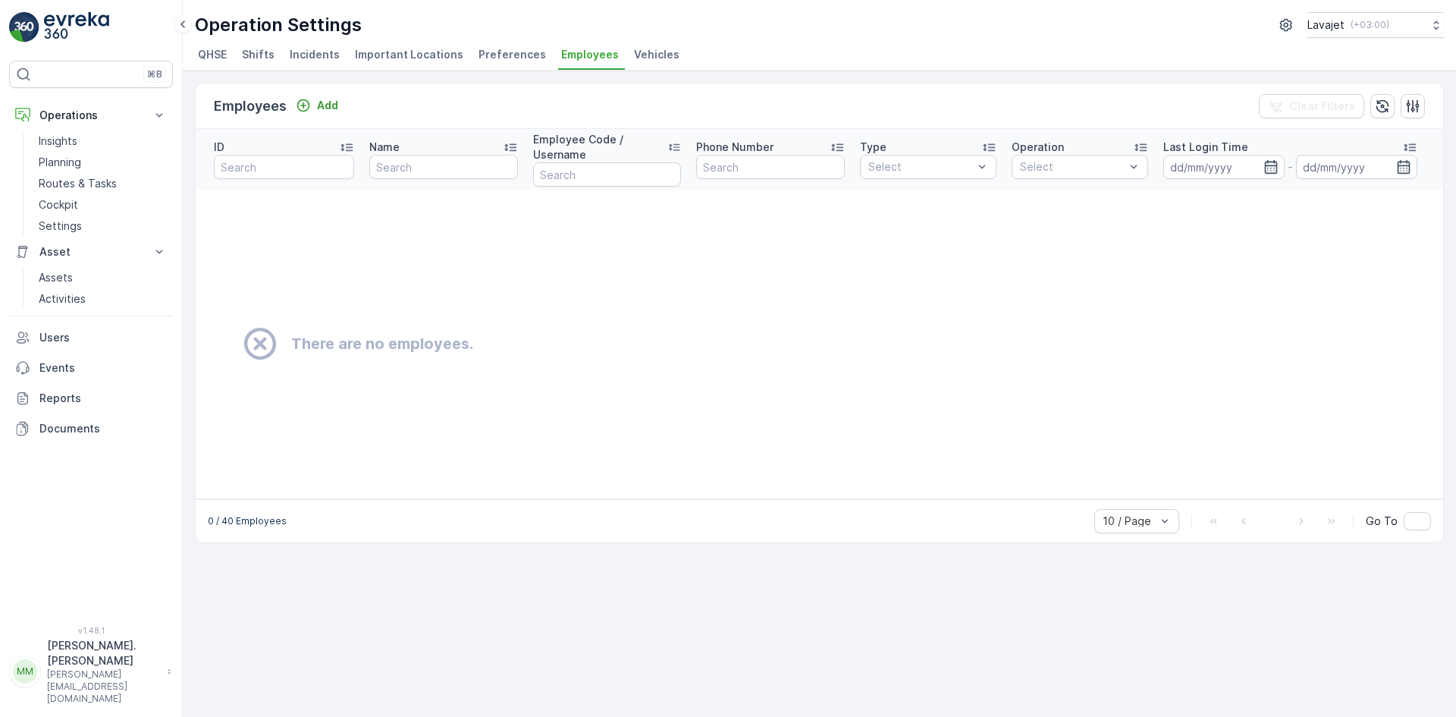
click at [641, 54] on span "Vehicles" at bounding box center [657, 54] width 46 height 15
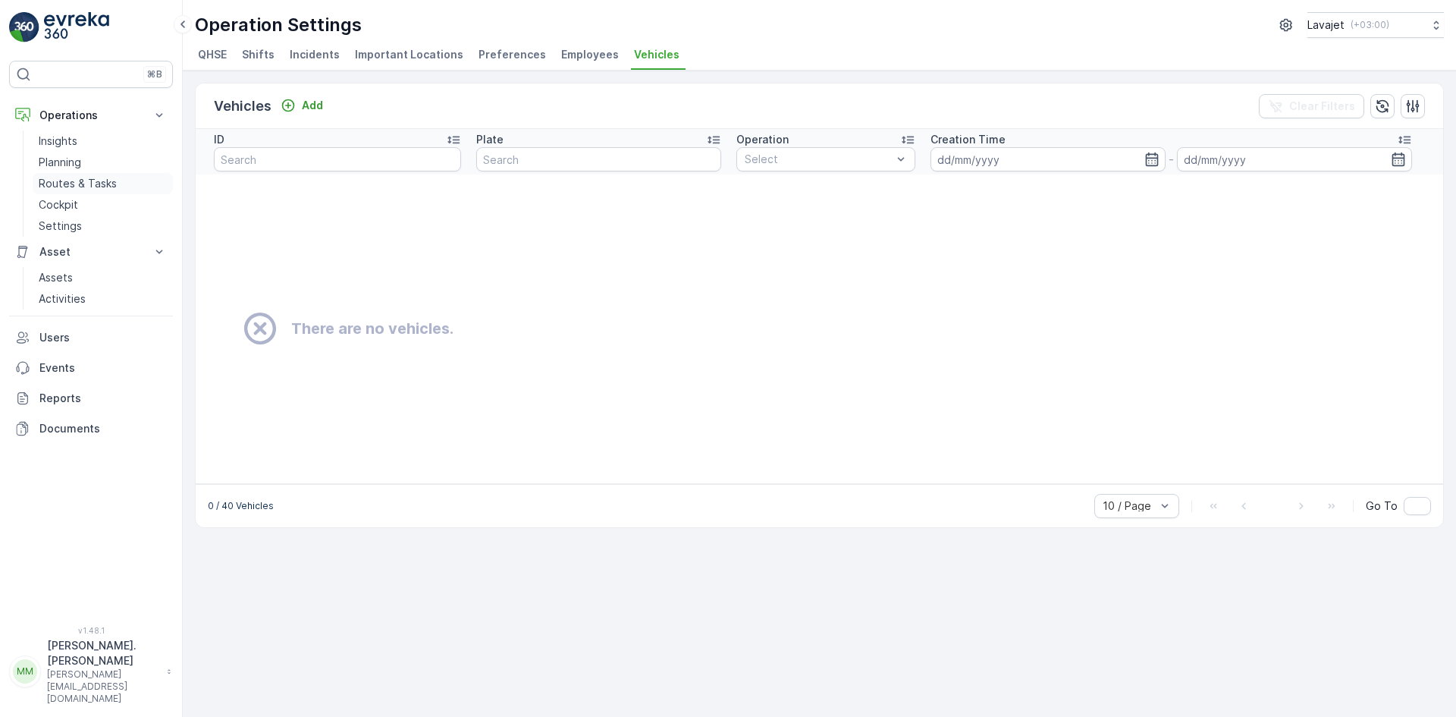
click at [74, 183] on p "Routes & Tasks" at bounding box center [78, 183] width 78 height 15
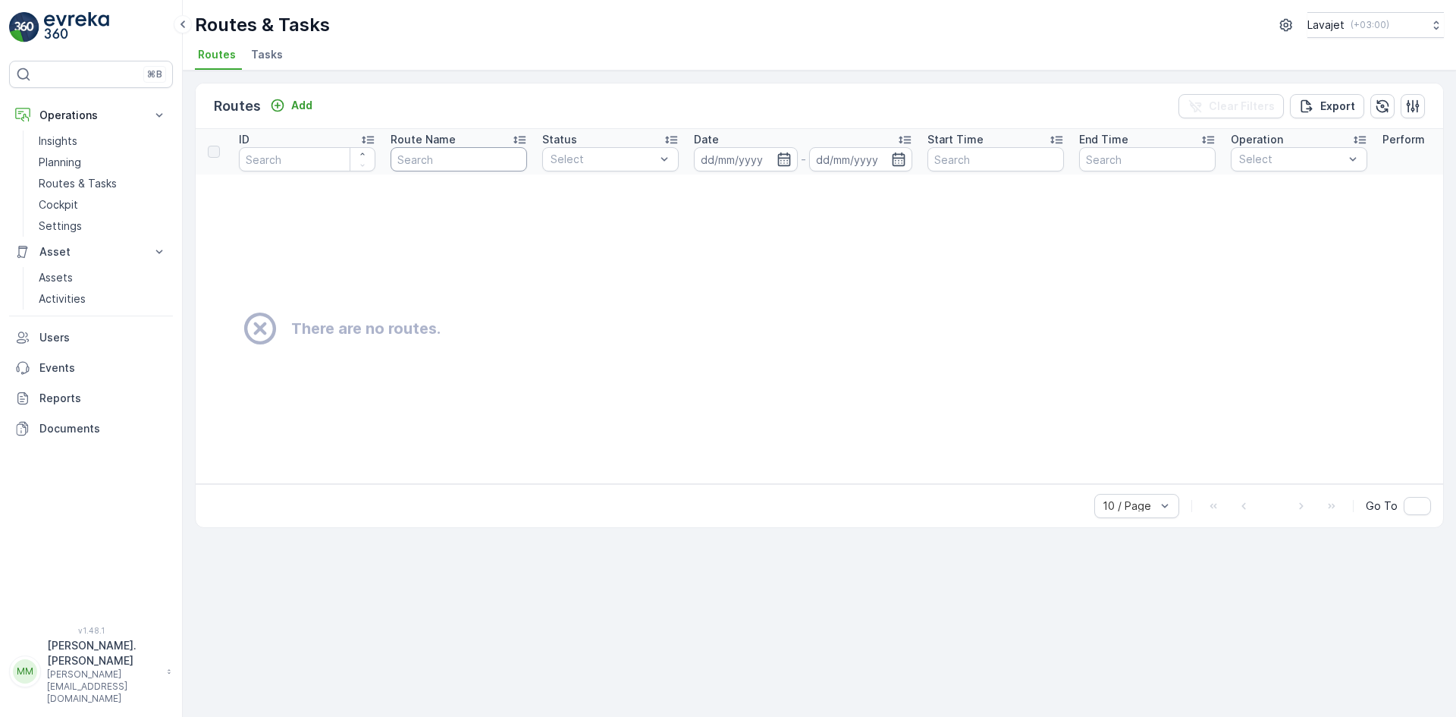
click at [450, 159] on input "text" at bounding box center [459, 159] width 137 height 24
click at [586, 156] on div at bounding box center [603, 159] width 108 height 12
click at [967, 244] on td "There are no routes." at bounding box center [937, 328] width 1483 height 309
click at [1045, 278] on td "There are no routes." at bounding box center [937, 328] width 1483 height 309
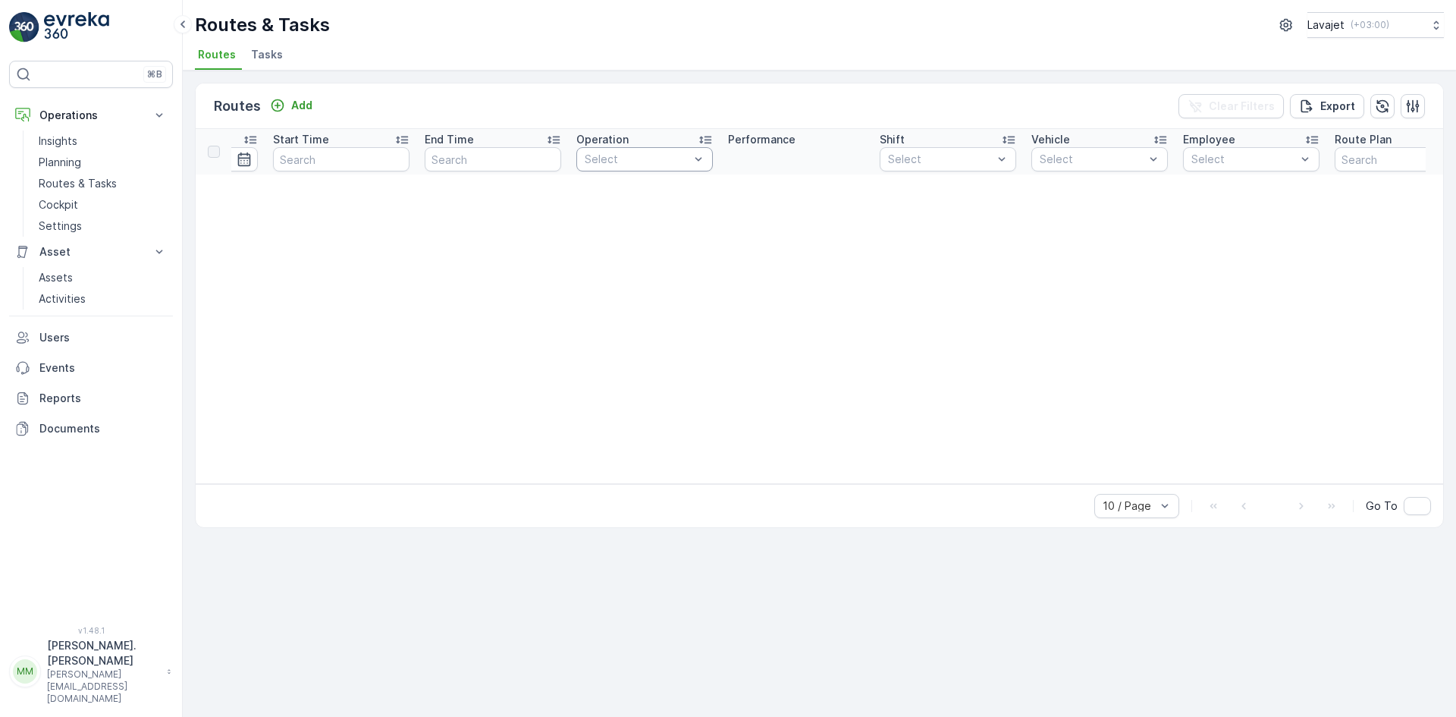
scroll to position [0, 710]
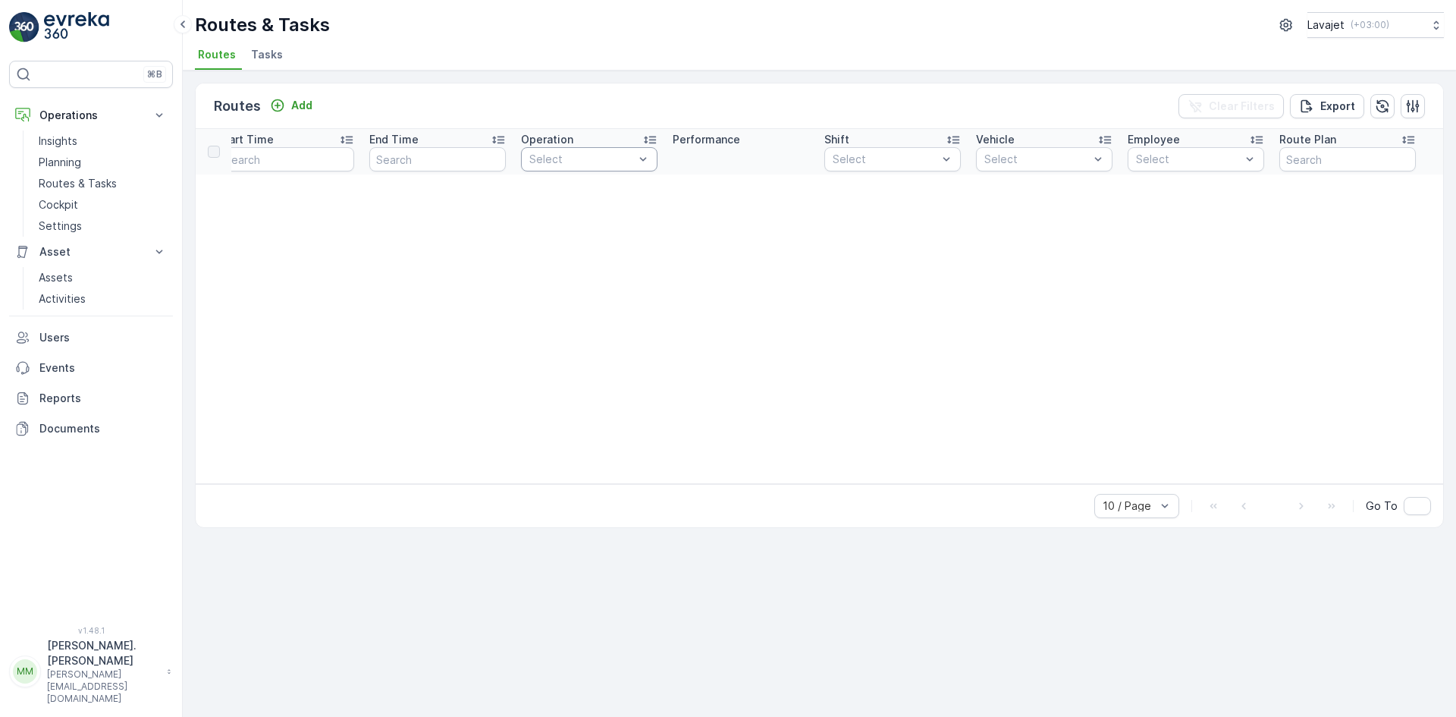
click at [709, 154] on th "Performance" at bounding box center [741, 152] width 152 height 46
click at [876, 156] on div at bounding box center [885, 159] width 108 height 12
click at [1027, 158] on div at bounding box center [1037, 159] width 108 height 12
click at [1173, 156] on div at bounding box center [1189, 159] width 108 height 12
click at [1342, 159] on input "text" at bounding box center [1348, 159] width 137 height 24
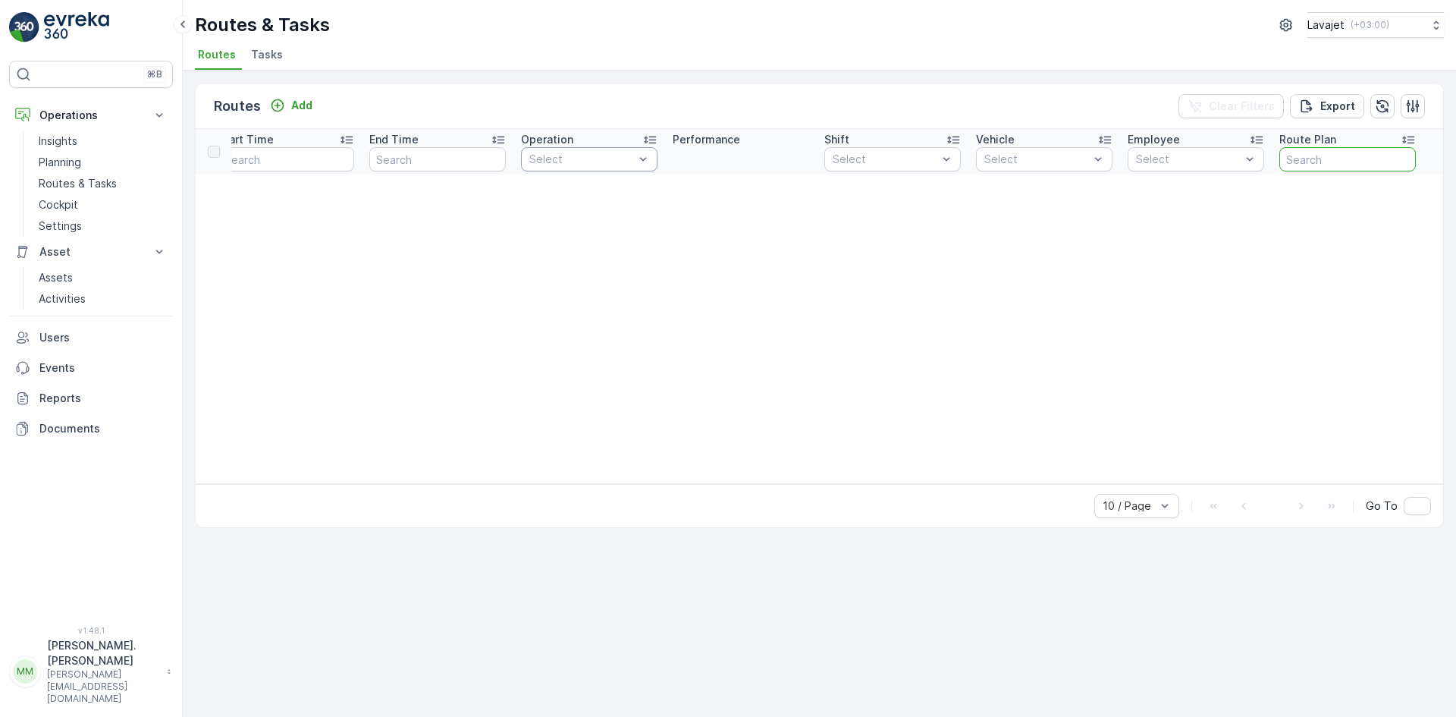
click at [1258, 321] on table "ID Route Name Status Select Date - Start Time End Time Operation Select Perform…" at bounding box center [995, 306] width 3018 height 355
